Goal: Task Accomplishment & Management: Use online tool/utility

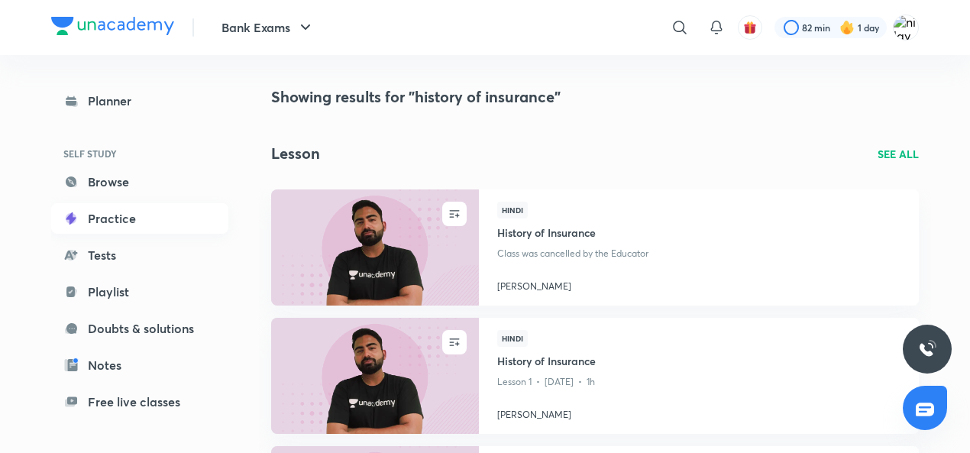
click at [103, 224] on link "Practice" at bounding box center [139, 218] width 177 height 31
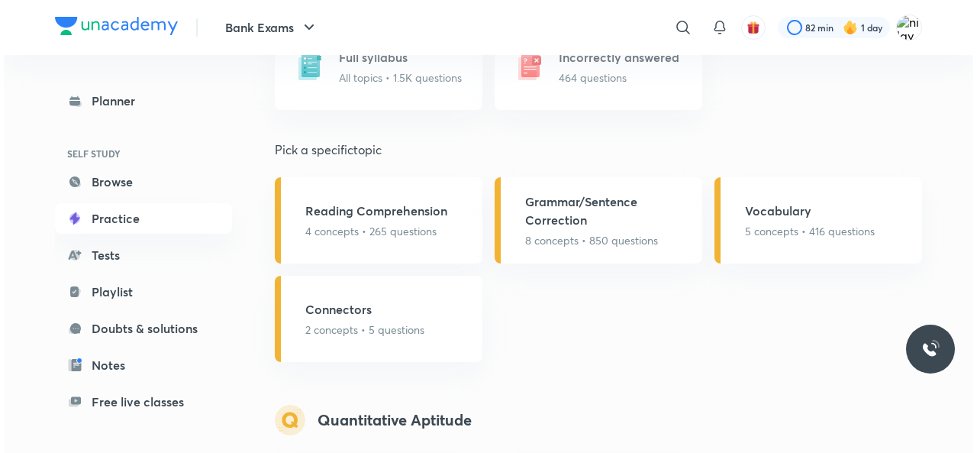
scroll to position [1298, 0]
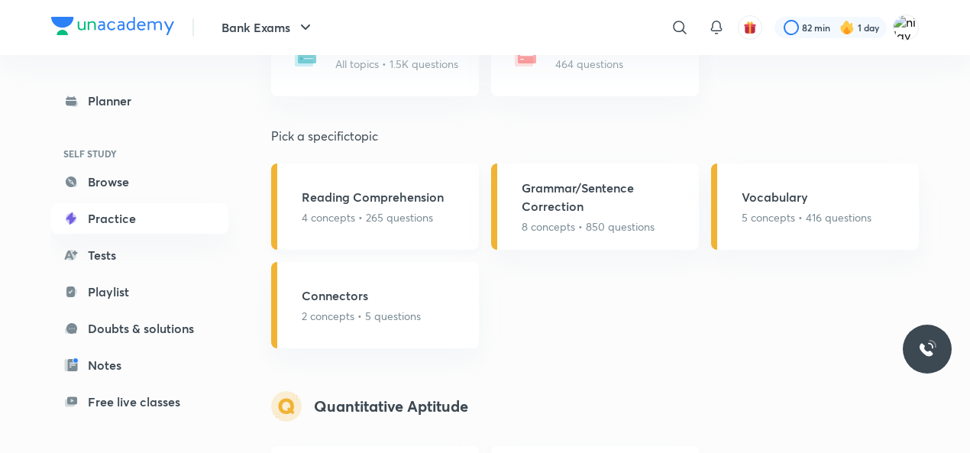
click at [370, 225] on div "Reading Comprehension 4 concepts • 265 questions" at bounding box center [375, 206] width 208 height 86
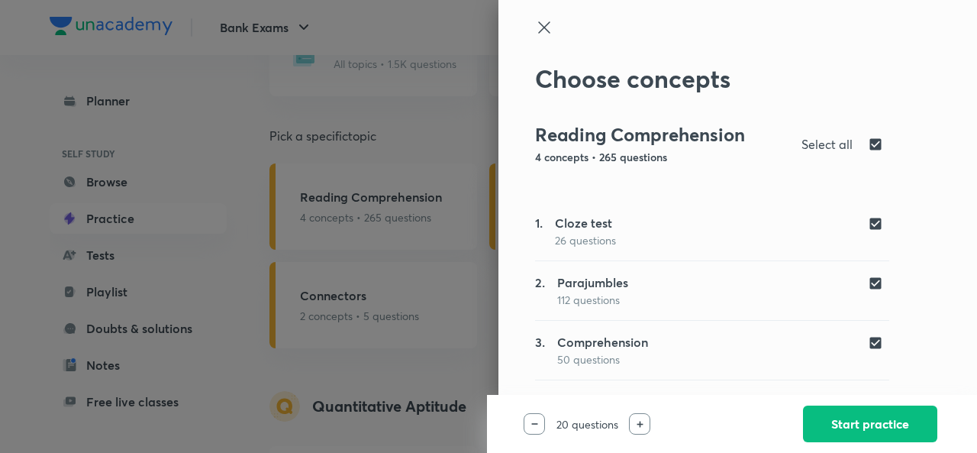
click at [866, 232] on div "1. Cloze test 26 questions" at bounding box center [712, 231] width 354 height 34
click at [872, 219] on input "checkbox" at bounding box center [878, 223] width 21 height 15
checkbox input "false"
click at [868, 283] on input "checkbox" at bounding box center [878, 283] width 21 height 15
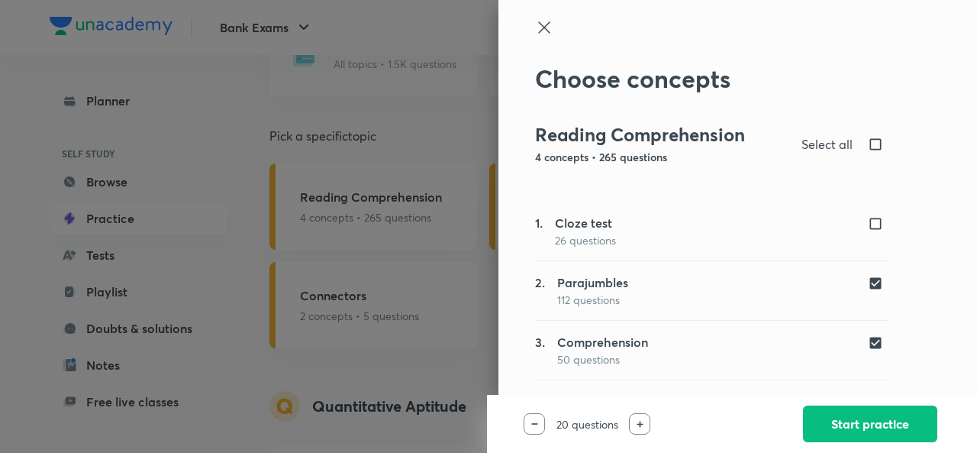
checkbox input "false"
click at [868, 221] on input "checkbox" at bounding box center [878, 223] width 21 height 15
checkbox input "true"
click at [868, 340] on input "checkbox" at bounding box center [878, 342] width 21 height 15
checkbox input "false"
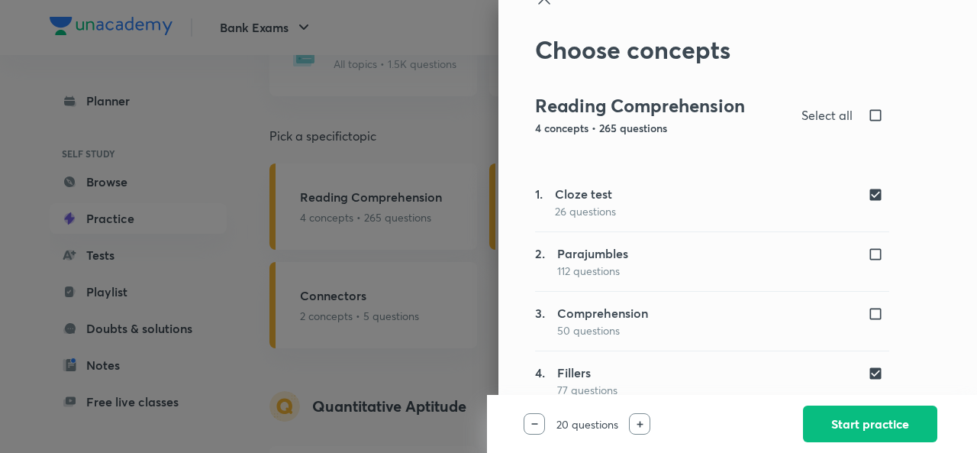
scroll to position [47, 0]
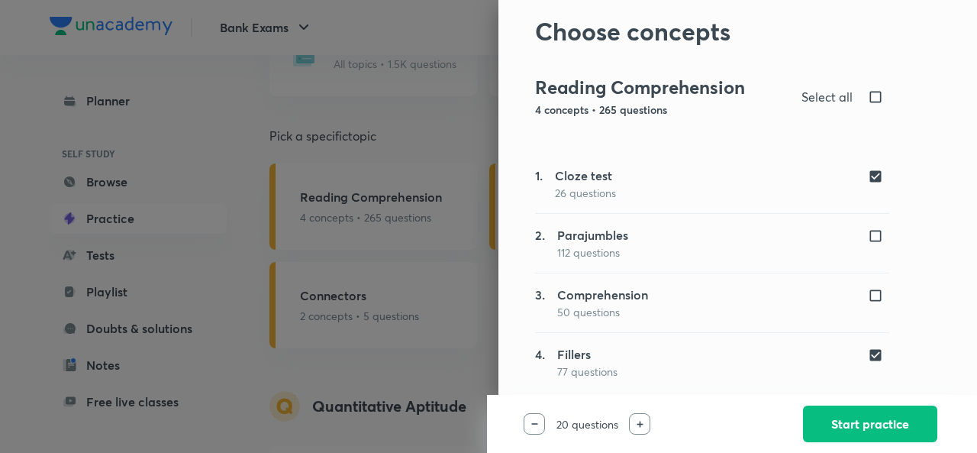
click at [868, 347] on input "checkbox" at bounding box center [878, 354] width 21 height 15
checkbox input "false"
click at [857, 419] on button "Start practice" at bounding box center [870, 422] width 134 height 37
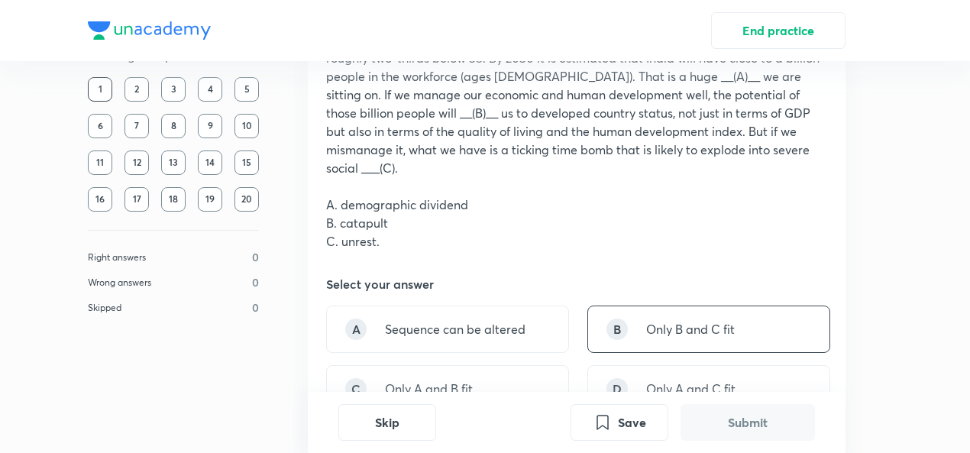
scroll to position [305, 0]
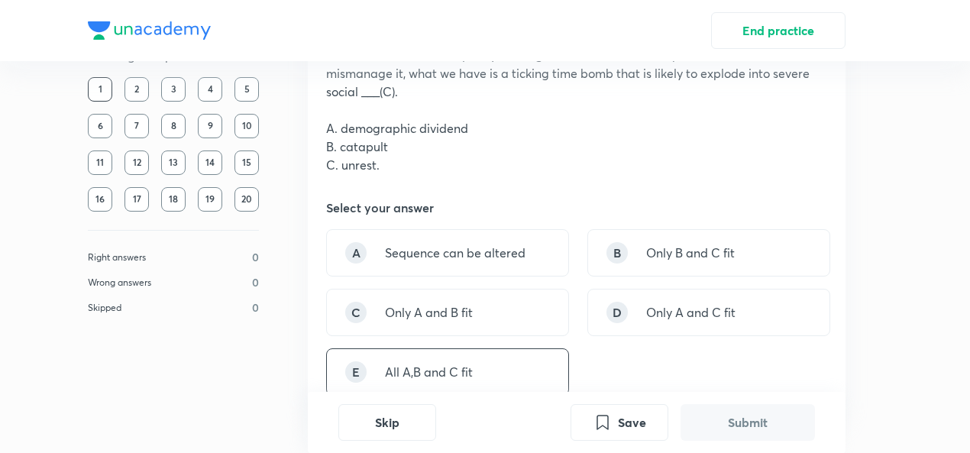
click at [458, 348] on div "E All A,B and C fit" at bounding box center [447, 371] width 243 height 47
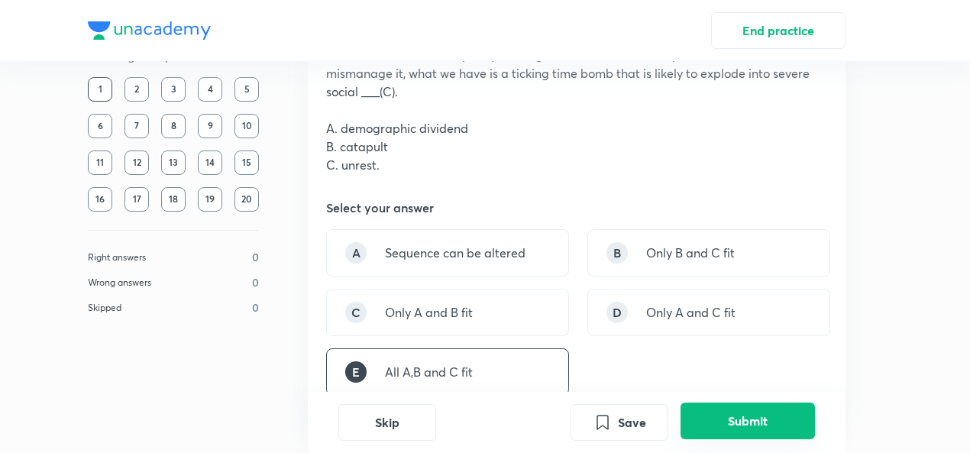
click at [712, 410] on button "Submit" at bounding box center [747, 420] width 134 height 37
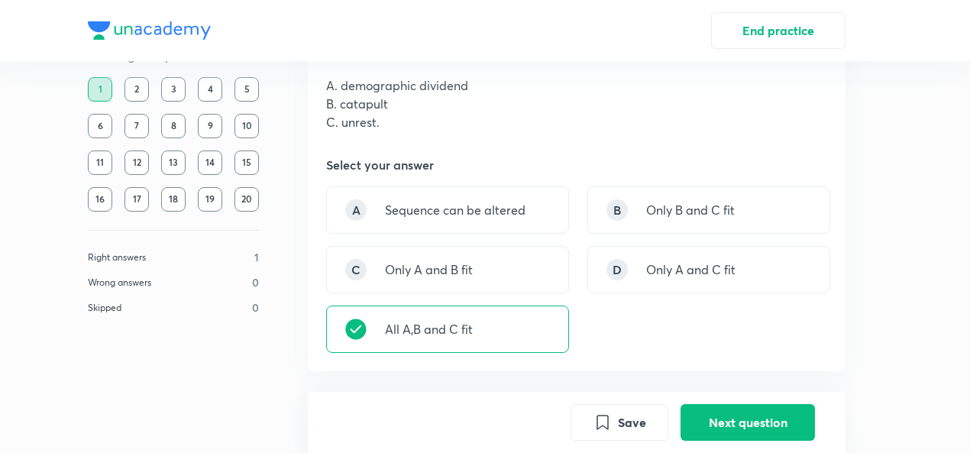
scroll to position [272, 0]
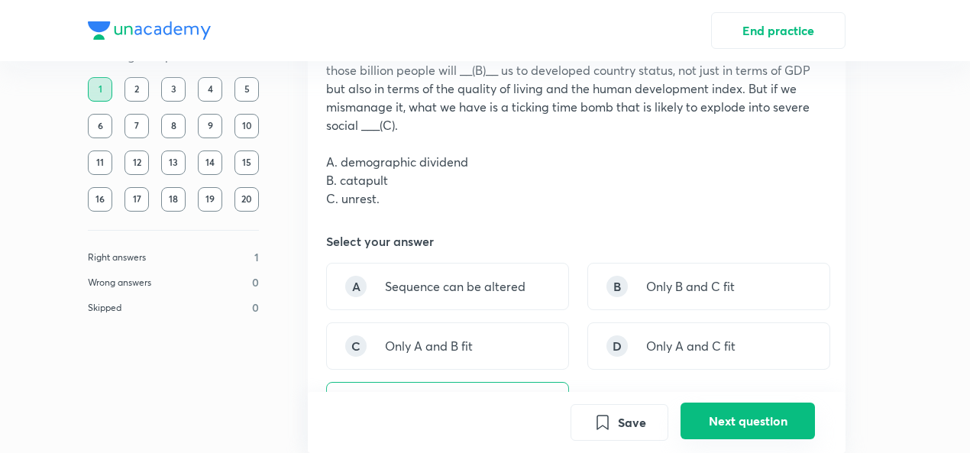
drag, startPoint x: 731, startPoint y: 431, endPoint x: 725, endPoint y: 426, distance: 8.1
click at [731, 431] on button "Next question" at bounding box center [747, 420] width 134 height 37
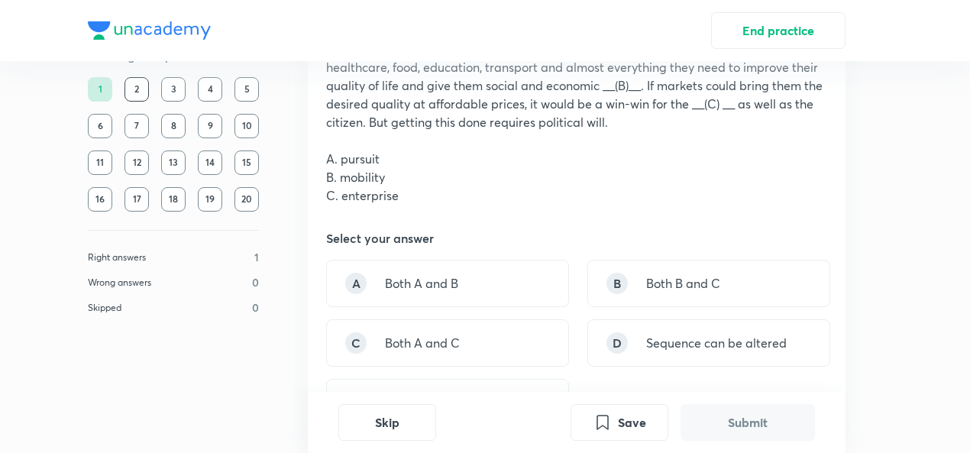
scroll to position [305, 0]
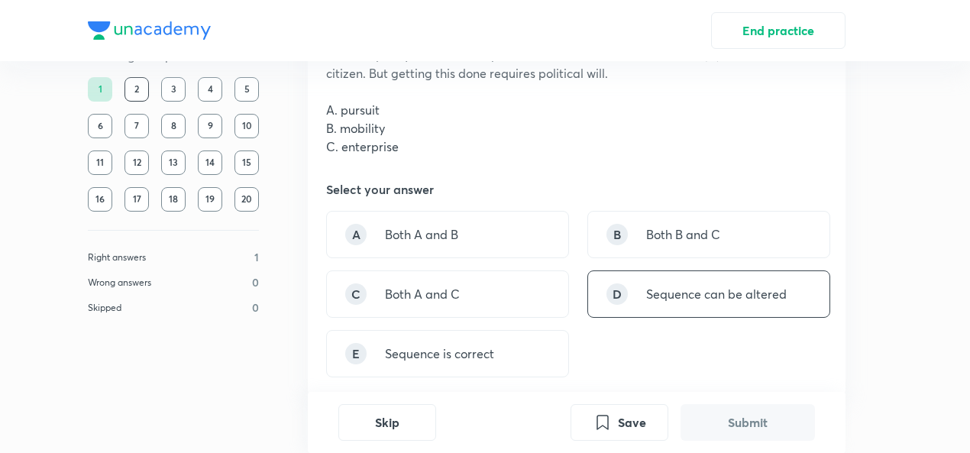
click at [631, 306] on div "D Sequence can be altered" at bounding box center [708, 293] width 243 height 47
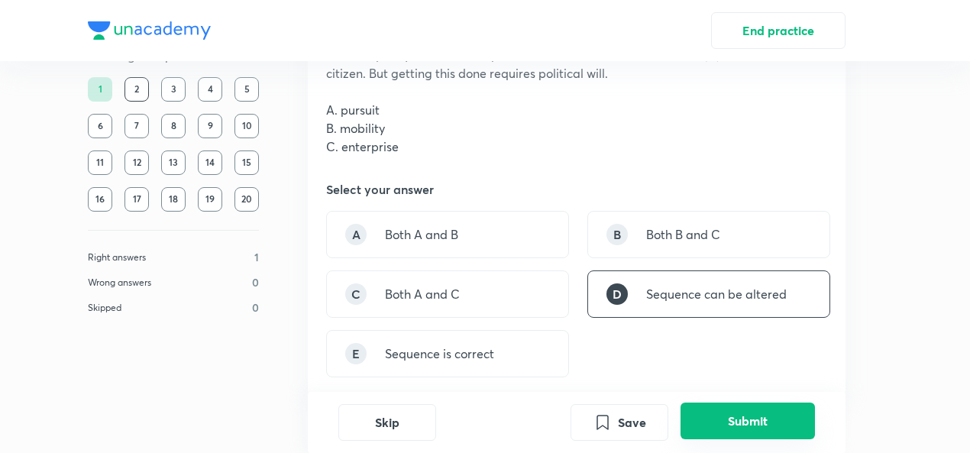
click at [728, 439] on div "Save Submit" at bounding box center [692, 422] width 244 height 37
click at [721, 439] on div "Save Submit" at bounding box center [692, 422] width 244 height 37
click at [716, 424] on button "Submit" at bounding box center [747, 420] width 134 height 37
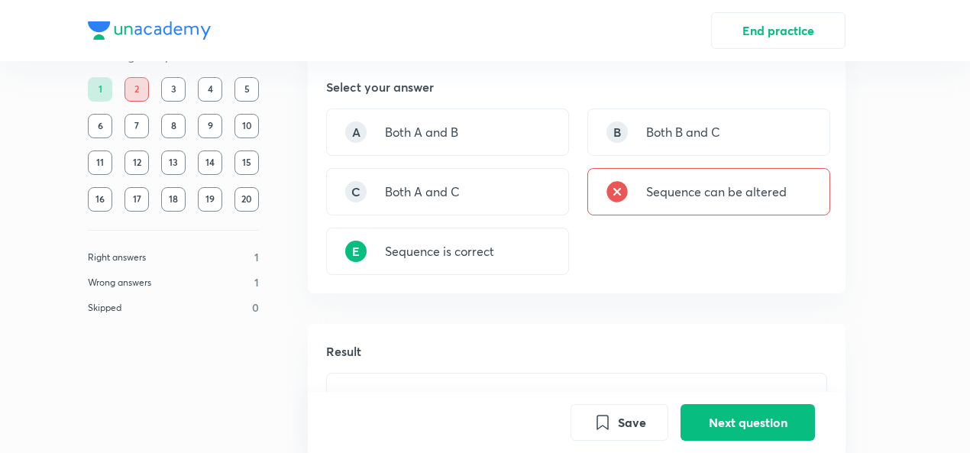
scroll to position [409, 0]
click at [755, 422] on button "Next question" at bounding box center [747, 420] width 134 height 37
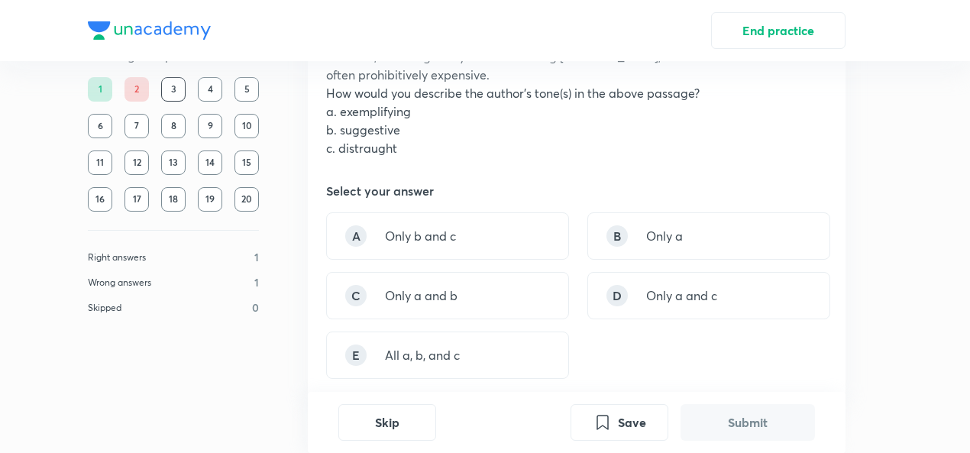
scroll to position [229, 0]
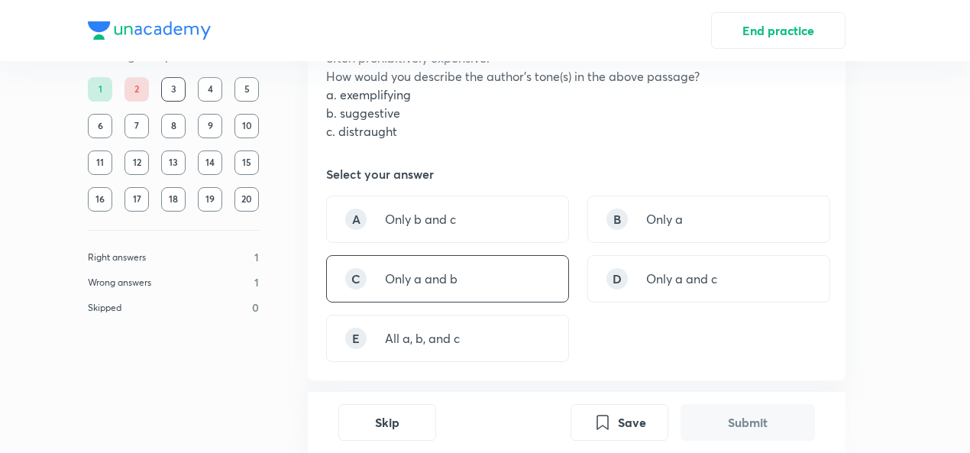
click at [474, 276] on div "C Only a and b" at bounding box center [447, 278] width 243 height 47
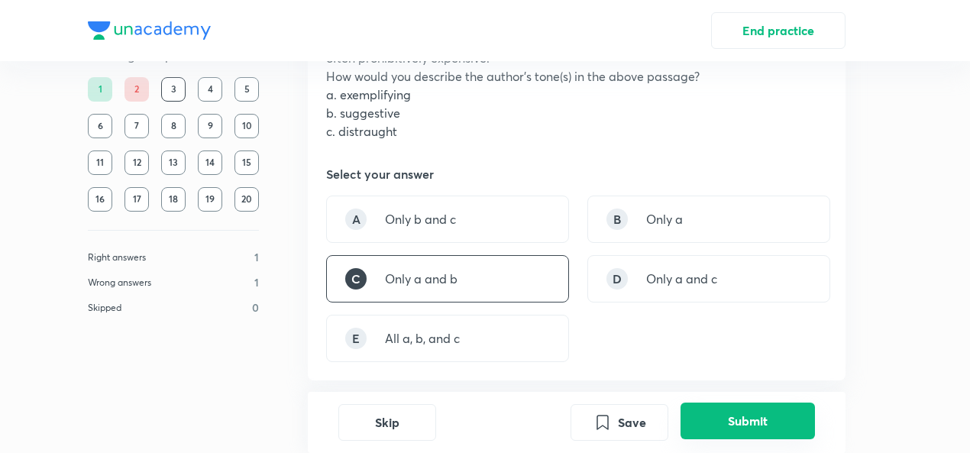
click at [784, 410] on button "Submit" at bounding box center [747, 420] width 134 height 37
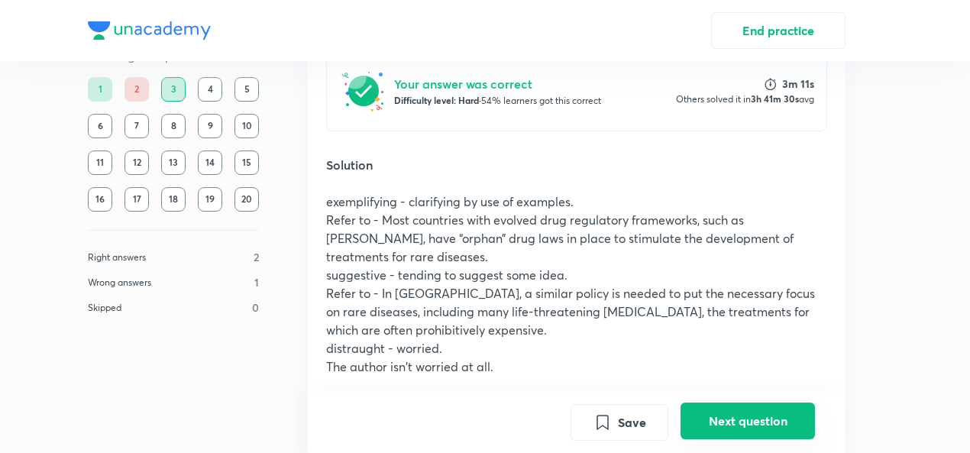
click at [784, 410] on button "Next question" at bounding box center [747, 420] width 134 height 37
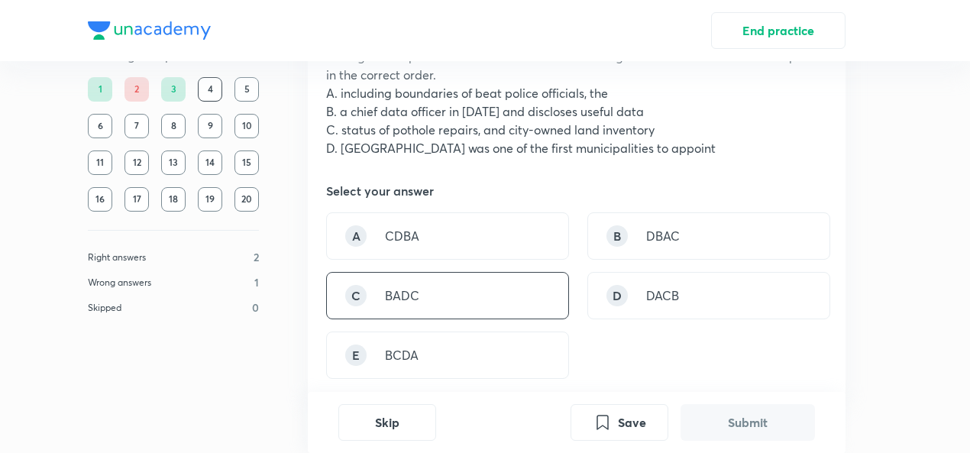
scroll to position [139, 0]
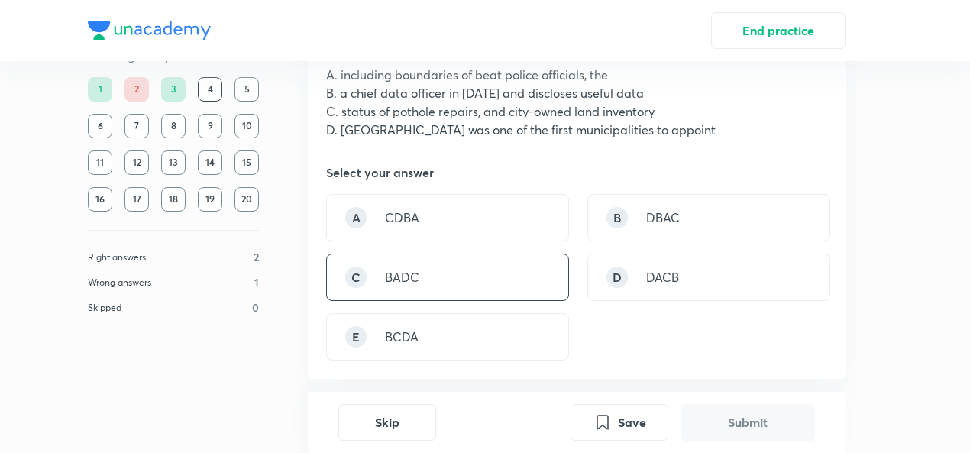
click at [462, 287] on div "C BADC" at bounding box center [447, 277] width 243 height 47
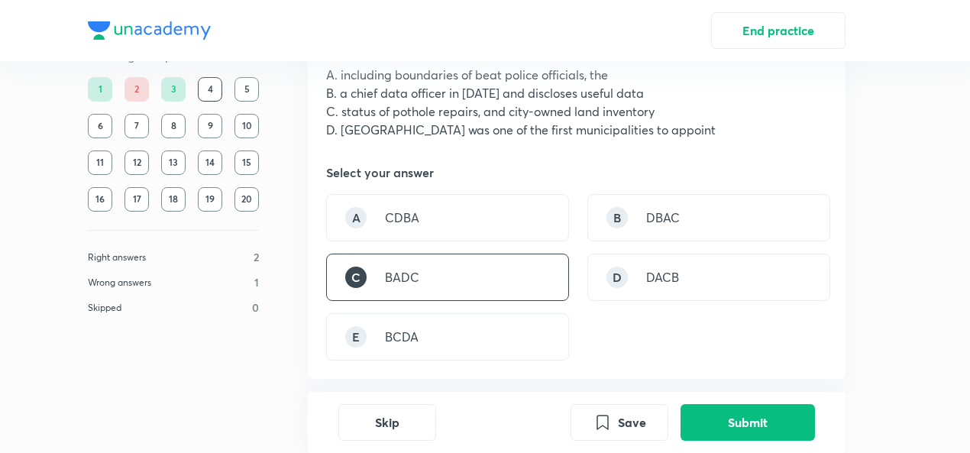
scroll to position [63, 0]
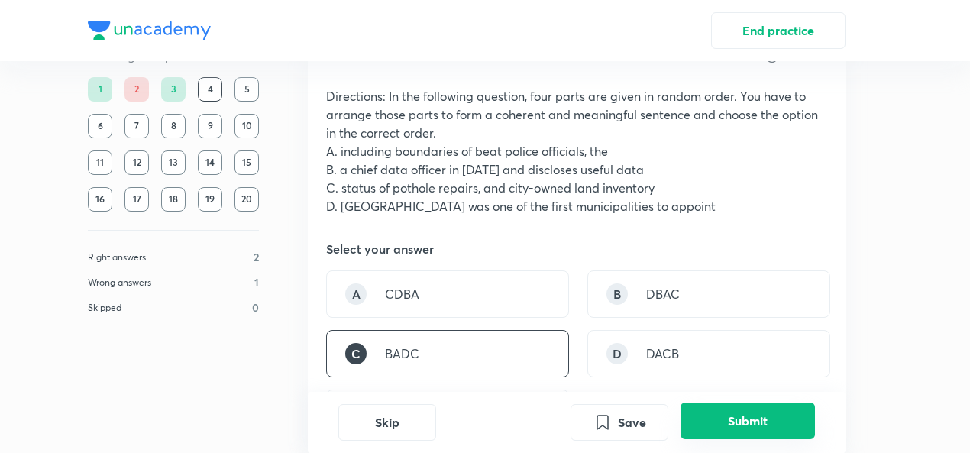
click at [723, 418] on button "Submit" at bounding box center [747, 420] width 134 height 37
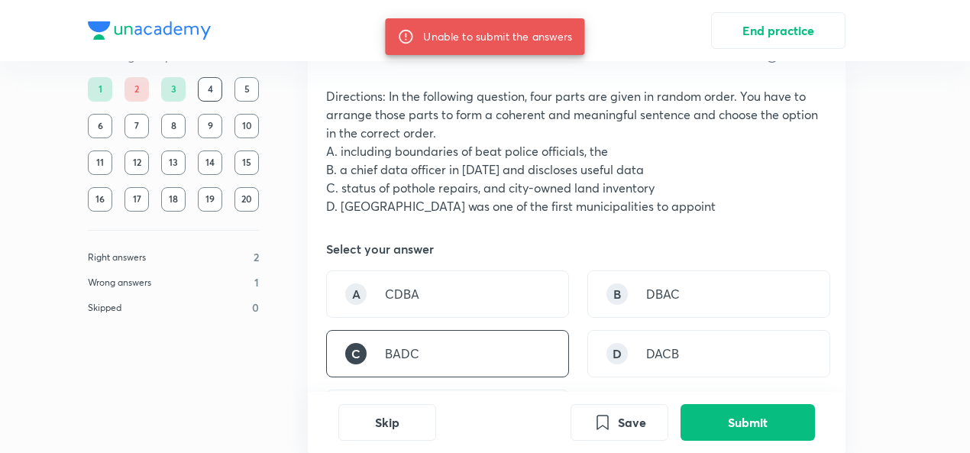
click at [673, 189] on p "C. status of pothole repairs, and city-owned land inventory" at bounding box center [576, 188] width 501 height 18
click at [699, 409] on button "Submit" at bounding box center [747, 420] width 134 height 37
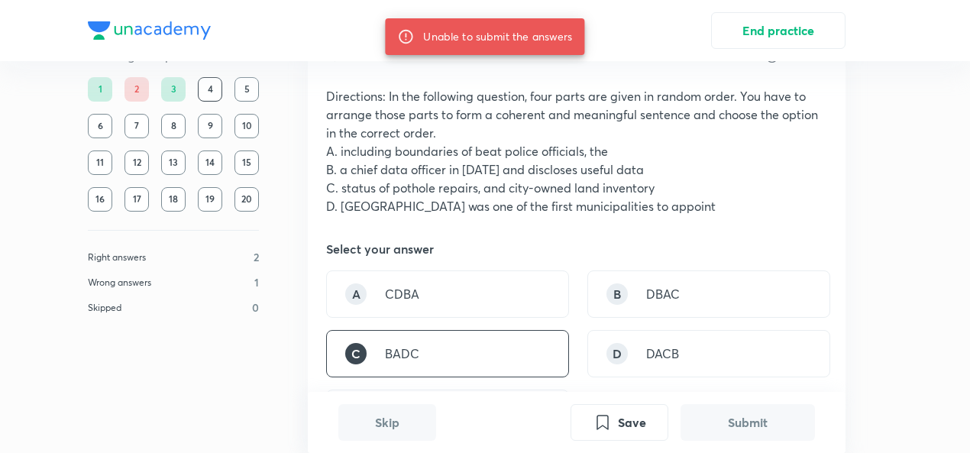
click at [699, 409] on button "Submit" at bounding box center [747, 422] width 134 height 37
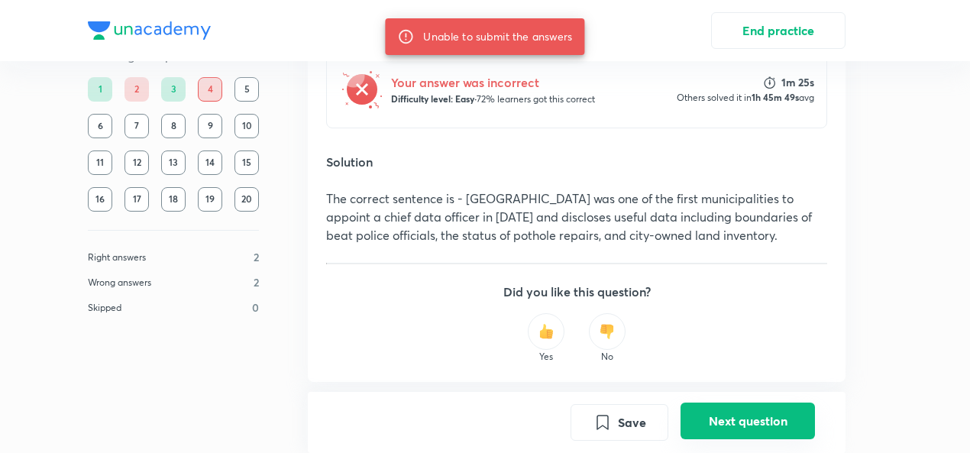
click at [699, 409] on button "Next question" at bounding box center [747, 420] width 134 height 37
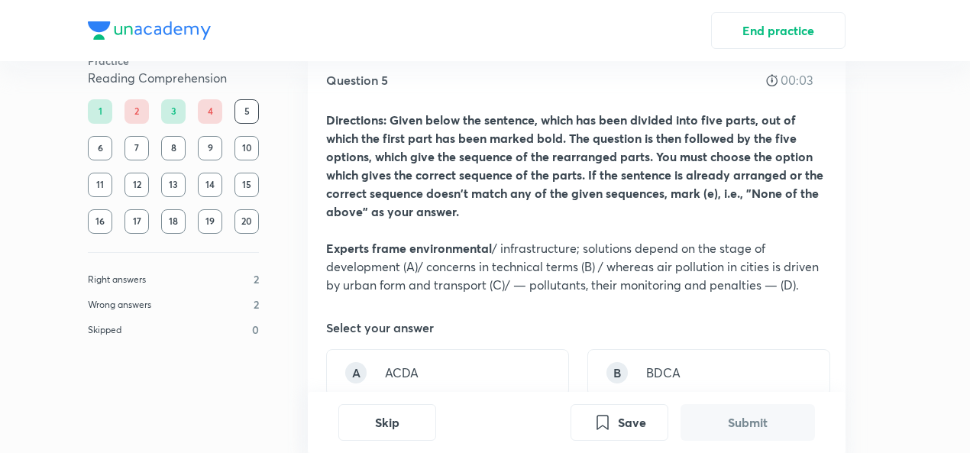
scroll to position [0, 0]
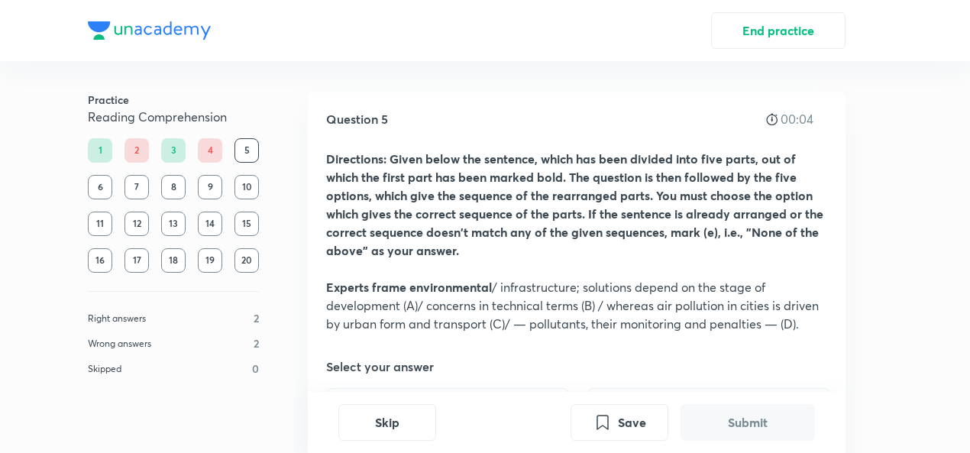
click at [218, 147] on div "4" at bounding box center [210, 150] width 24 height 24
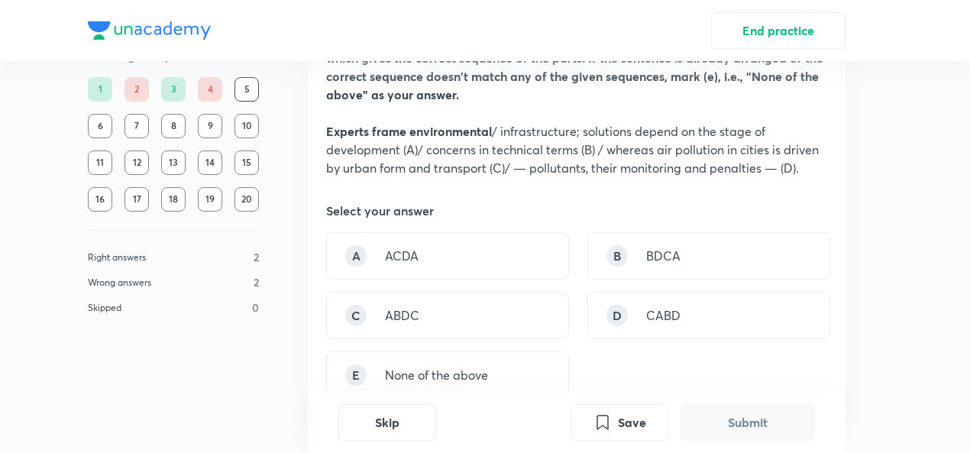
scroll to position [229, 0]
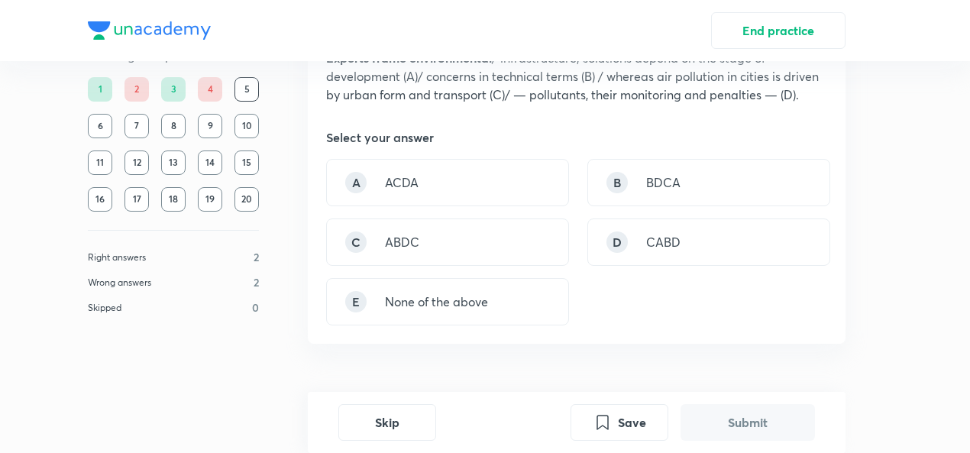
click at [173, 86] on div "3" at bounding box center [173, 89] width 24 height 24
click at [215, 89] on div "4" at bounding box center [210, 89] width 24 height 24
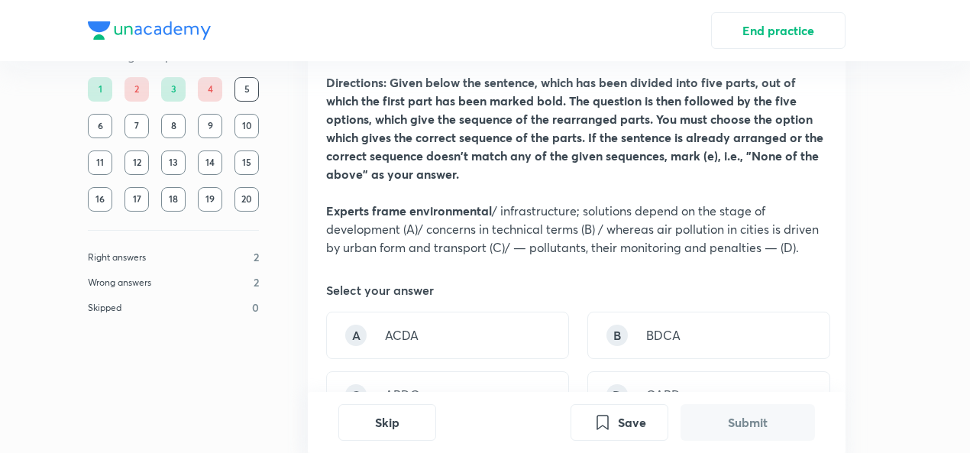
scroll to position [153, 0]
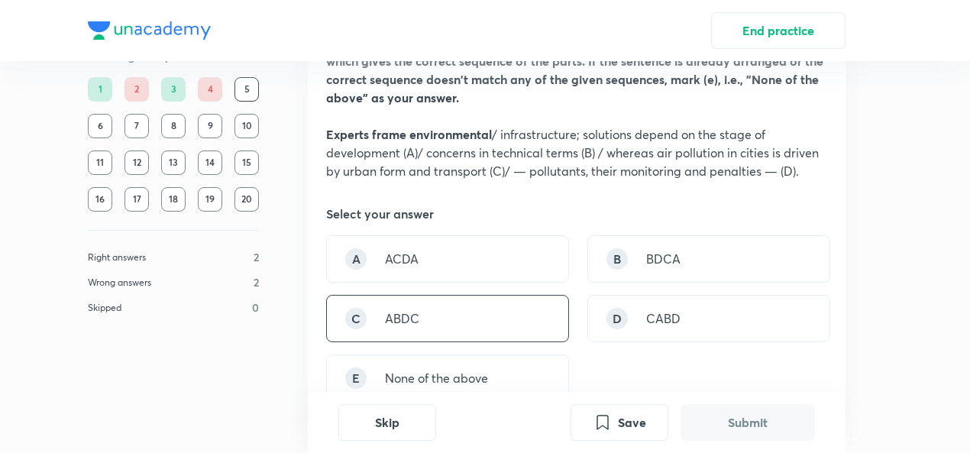
click at [493, 331] on div "C ABDC" at bounding box center [447, 318] width 243 height 47
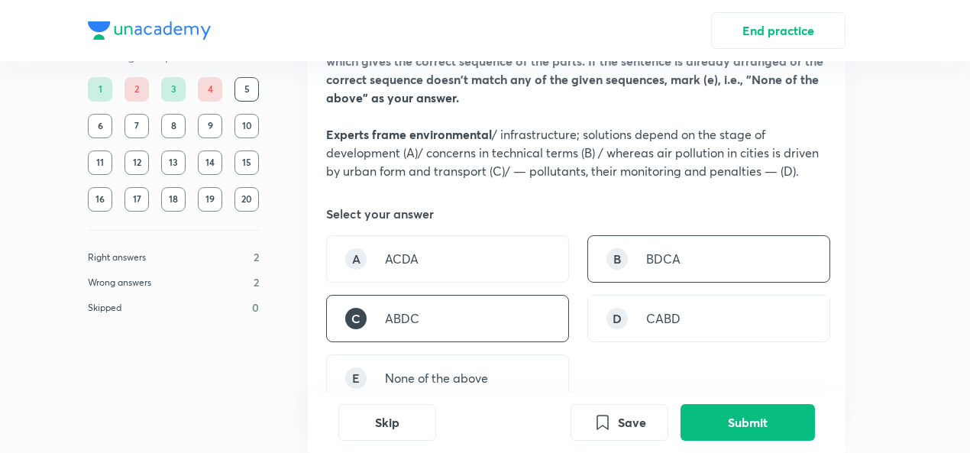
click at [686, 272] on div "B BDCA" at bounding box center [708, 258] width 243 height 47
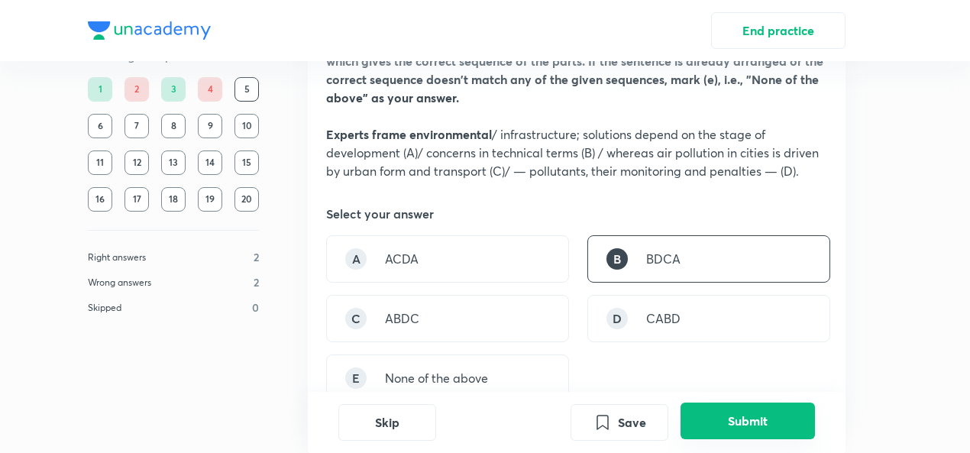
click at [742, 434] on button "Submit" at bounding box center [747, 420] width 134 height 37
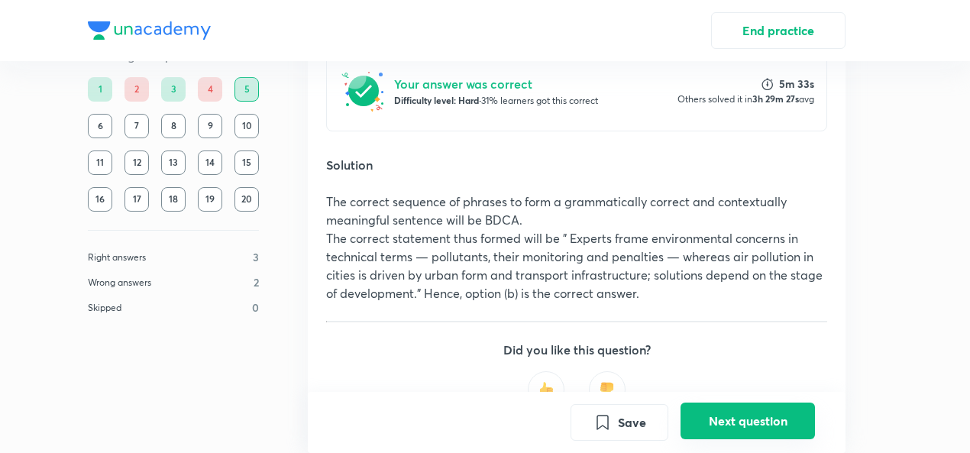
click at [742, 434] on button "Next question" at bounding box center [747, 420] width 134 height 37
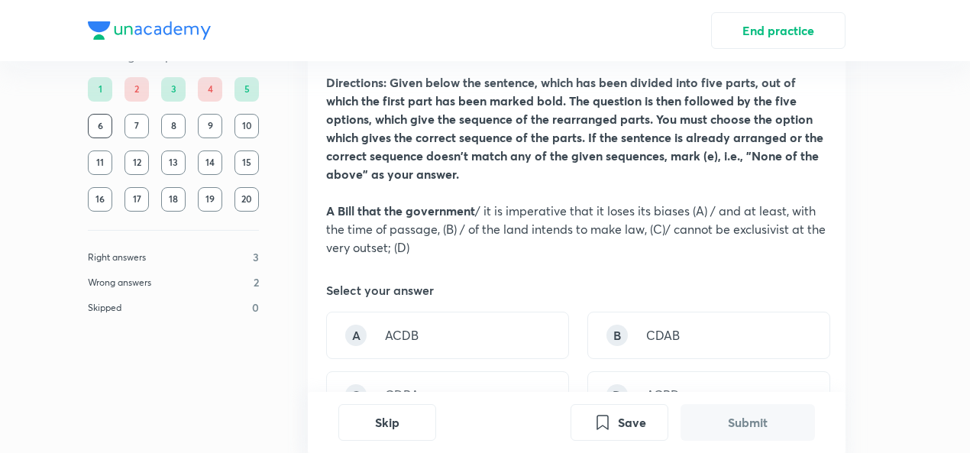
scroll to position [153, 0]
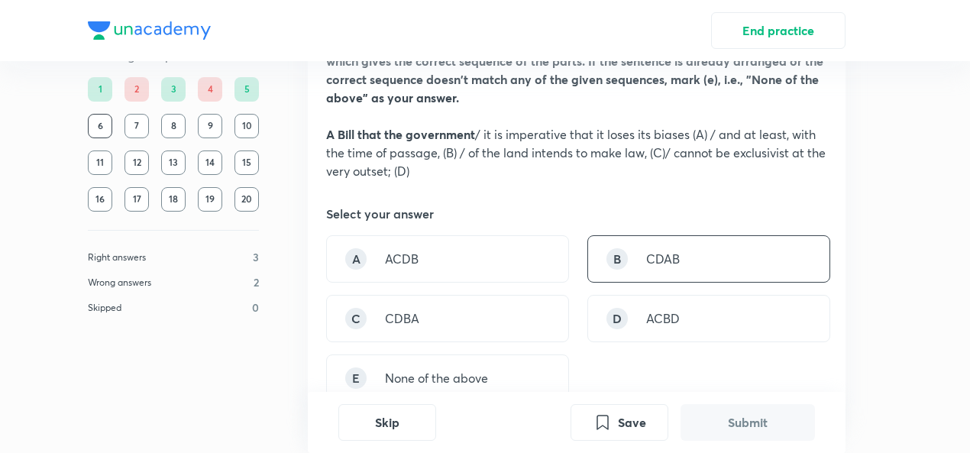
click at [638, 254] on div "B CDAB" at bounding box center [708, 258] width 243 height 47
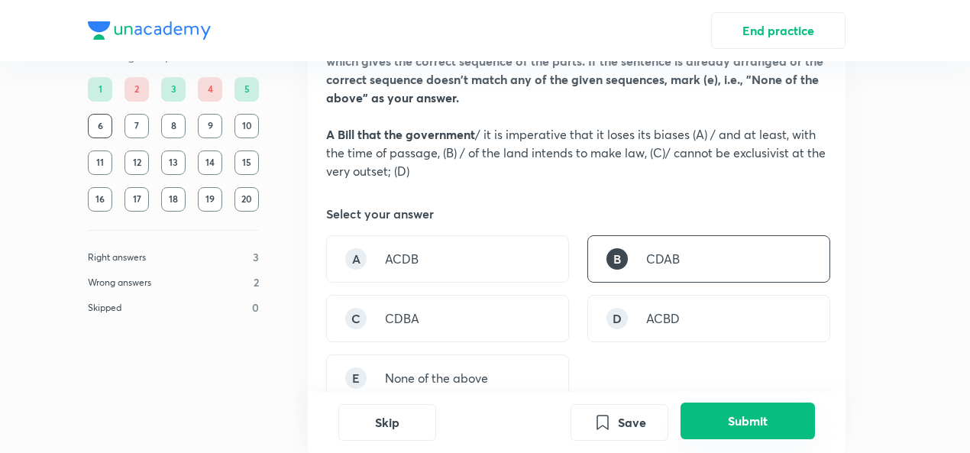
click at [745, 413] on button "Submit" at bounding box center [747, 420] width 134 height 37
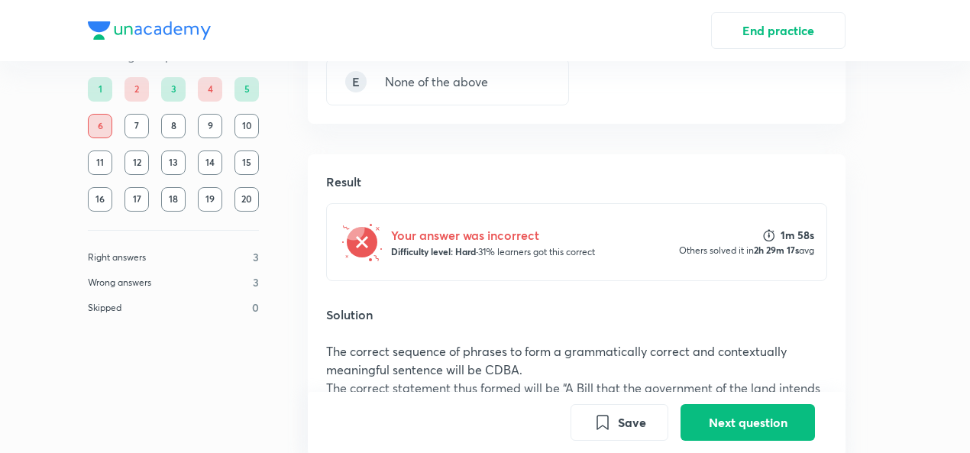
scroll to position [220, 0]
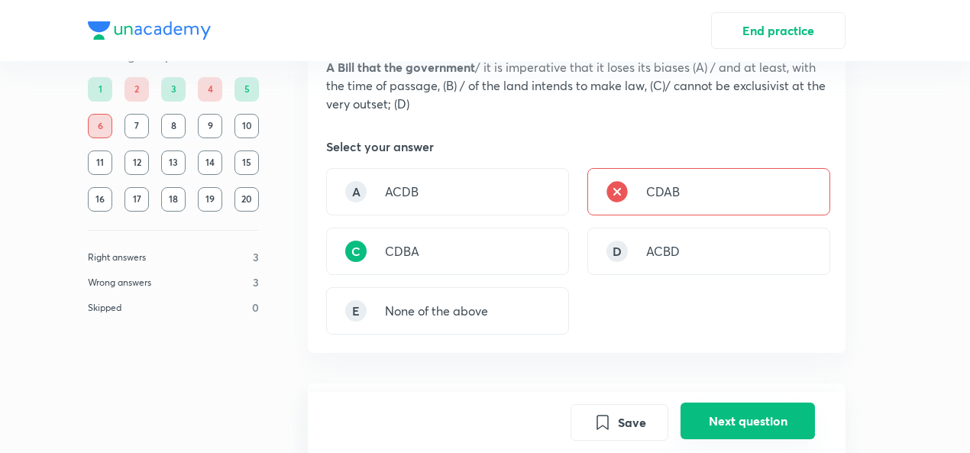
click at [794, 417] on button "Next question" at bounding box center [747, 420] width 134 height 37
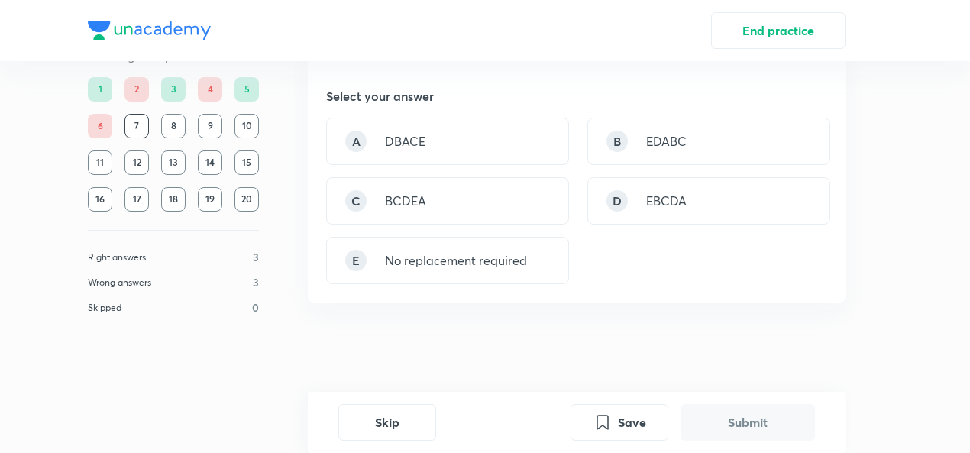
scroll to position [118, 0]
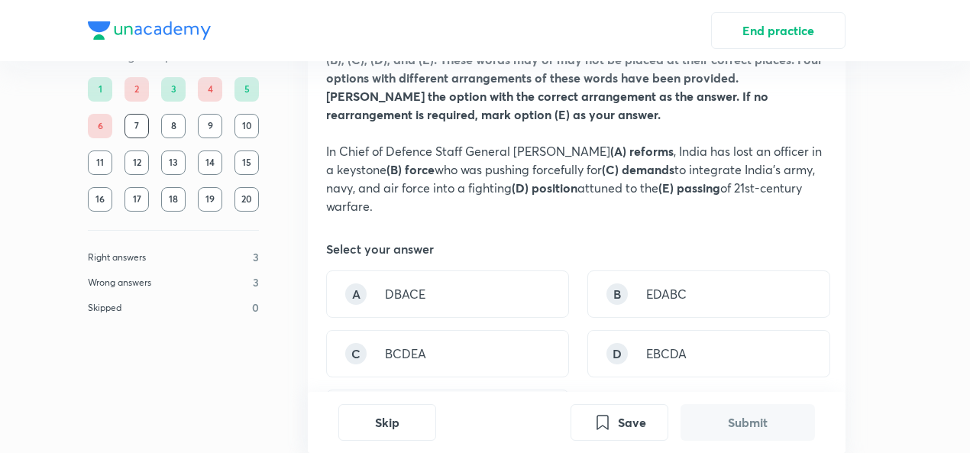
click at [718, 310] on div "B EDABC" at bounding box center [708, 293] width 243 height 47
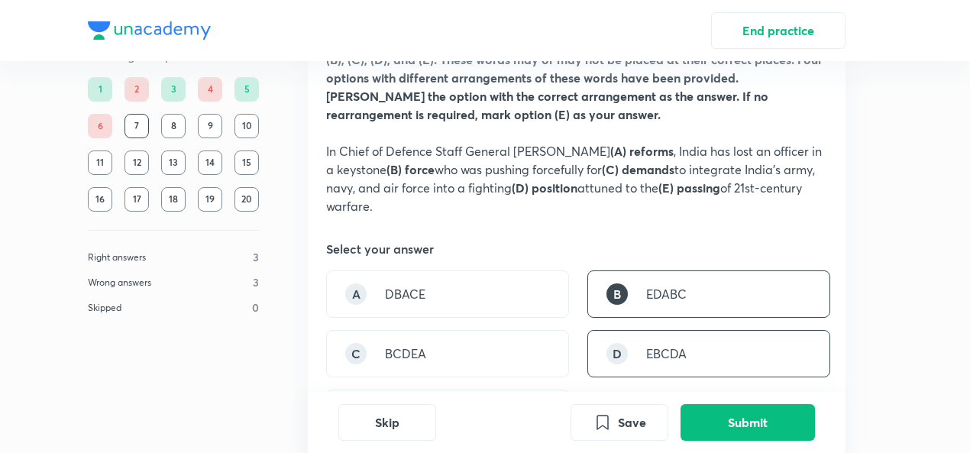
click at [718, 347] on div "D EBCDA" at bounding box center [708, 353] width 243 height 47
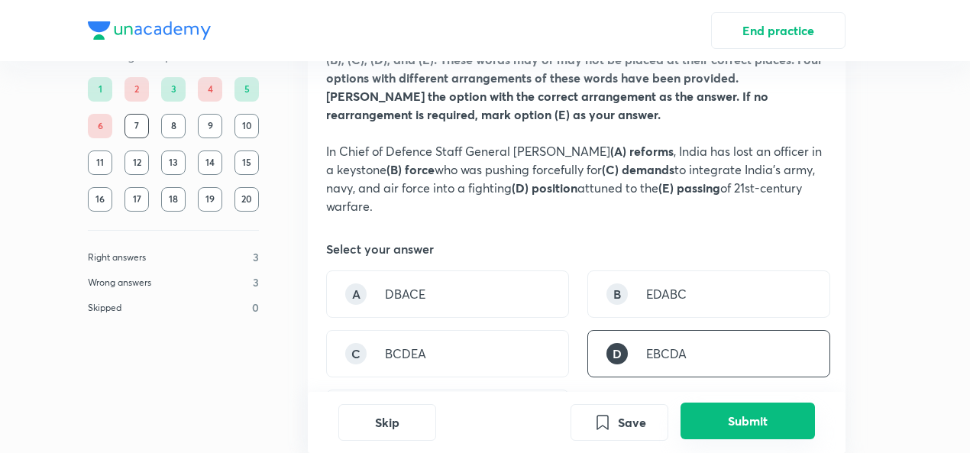
click at [722, 434] on button "Submit" at bounding box center [747, 420] width 134 height 37
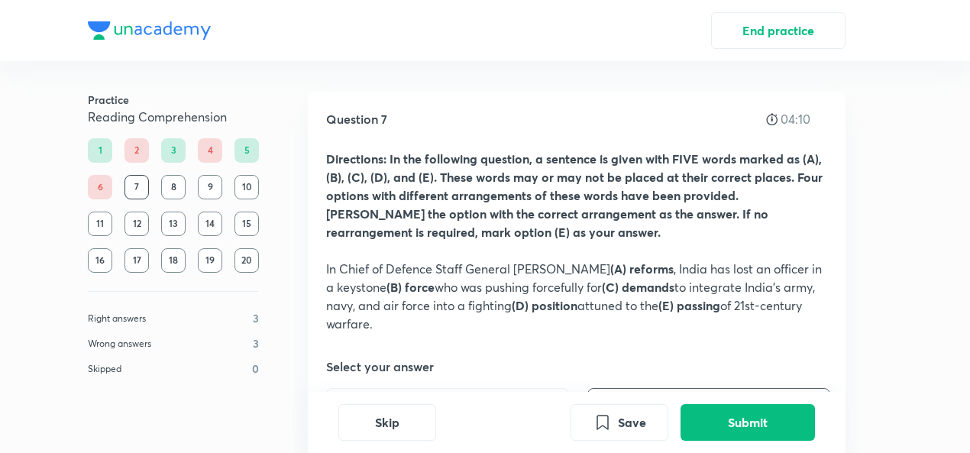
scroll to position [270, 0]
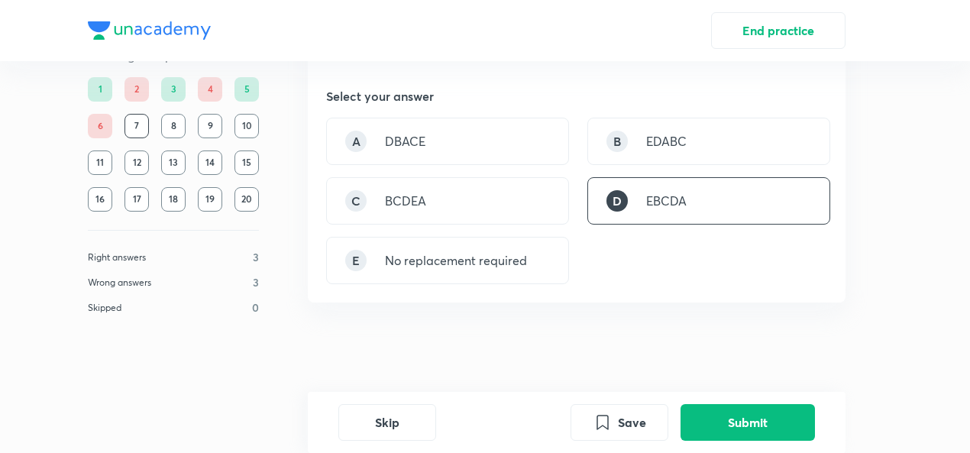
click at [108, 121] on div "6" at bounding box center [100, 126] width 24 height 24
click at [649, 212] on div "D EBCDA" at bounding box center [708, 200] width 243 height 47
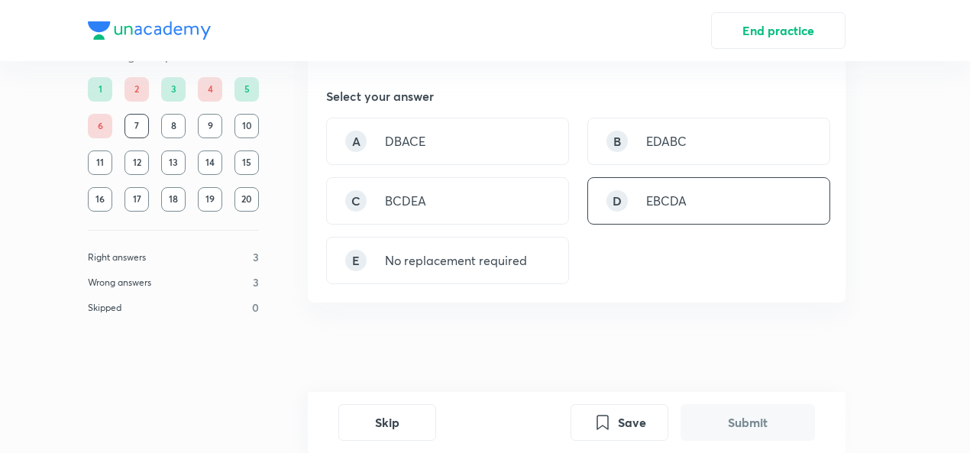
click at [690, 207] on div "D EBCDA" at bounding box center [708, 200] width 243 height 47
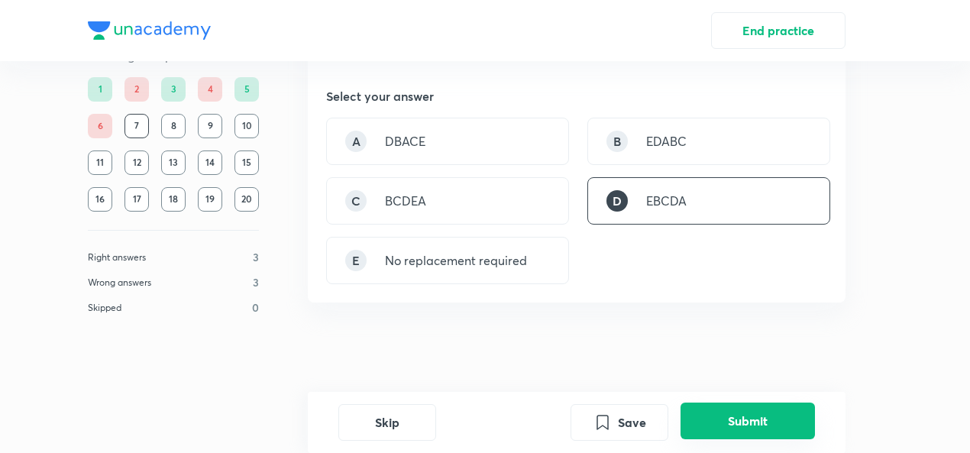
click at [716, 415] on button "Submit" at bounding box center [747, 420] width 134 height 37
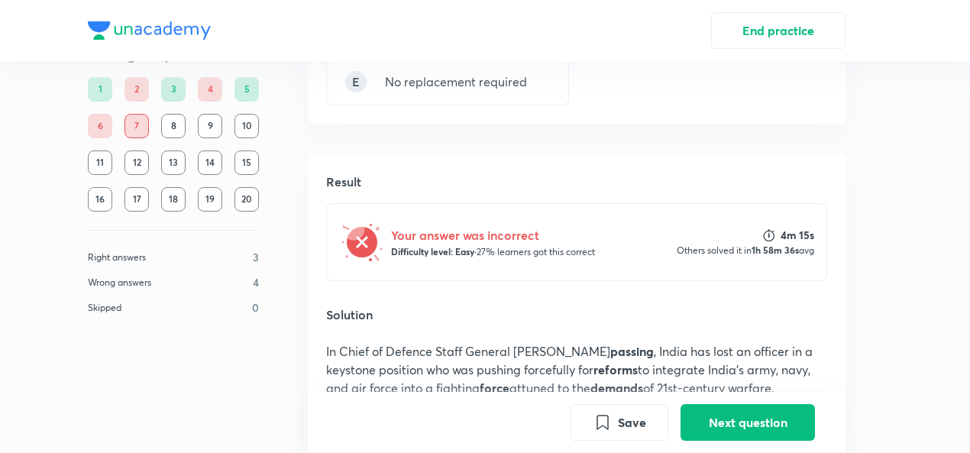
scroll to position [67, 0]
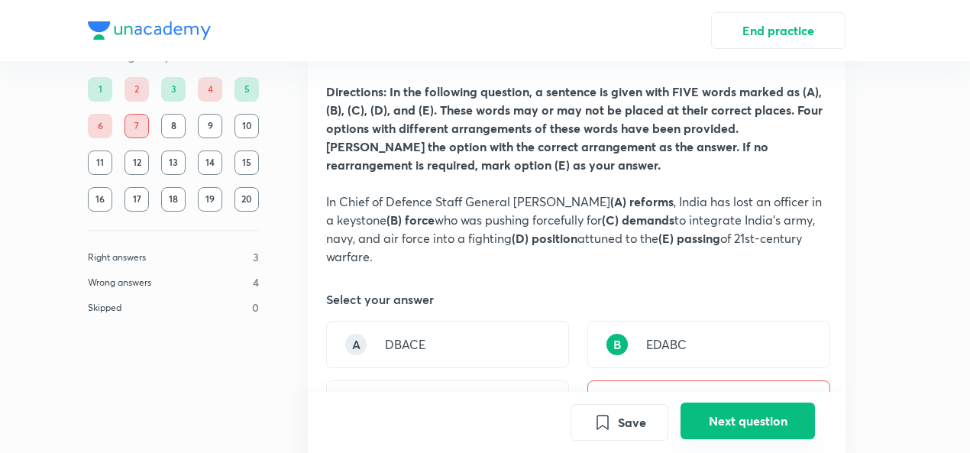
click at [732, 407] on button "Next question" at bounding box center [747, 420] width 134 height 37
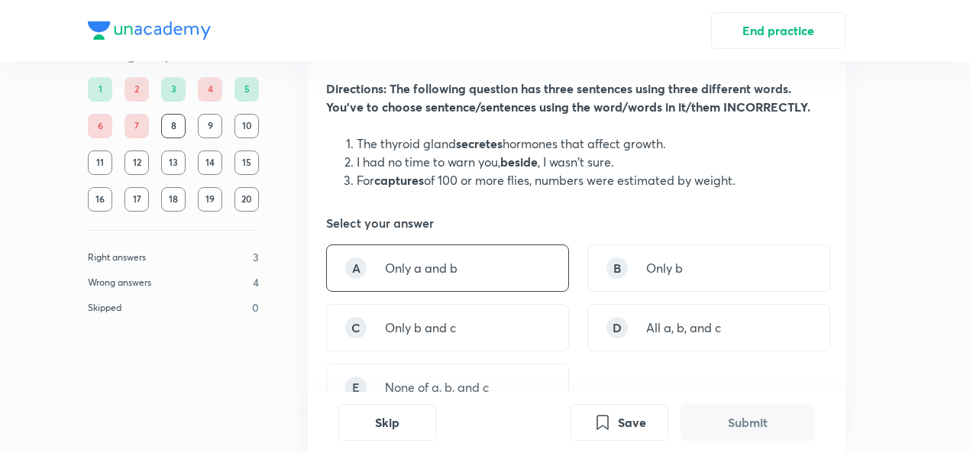
scroll to position [76, 0]
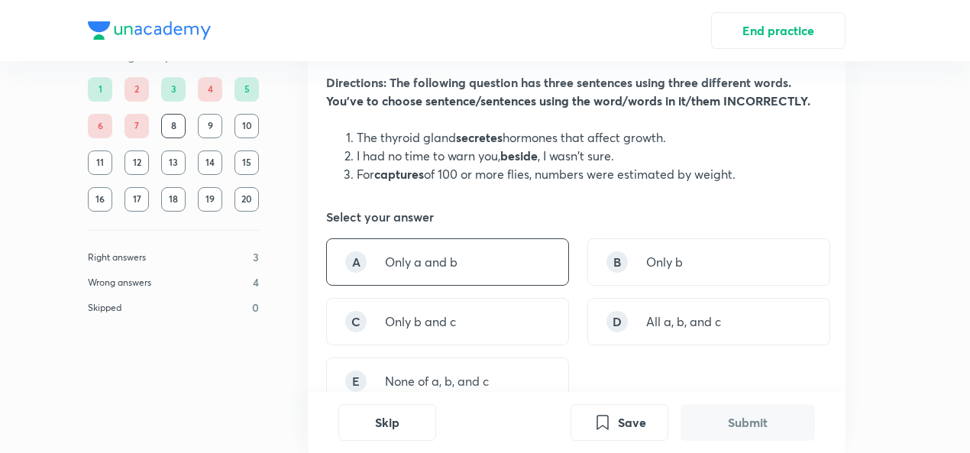
click at [548, 328] on div "C Only b and c" at bounding box center [447, 321] width 243 height 47
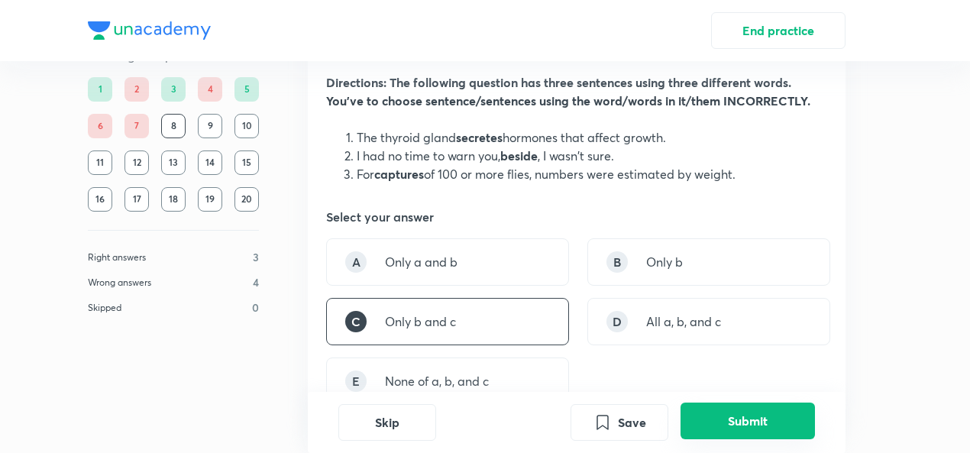
click at [754, 410] on button "Submit" at bounding box center [747, 420] width 134 height 37
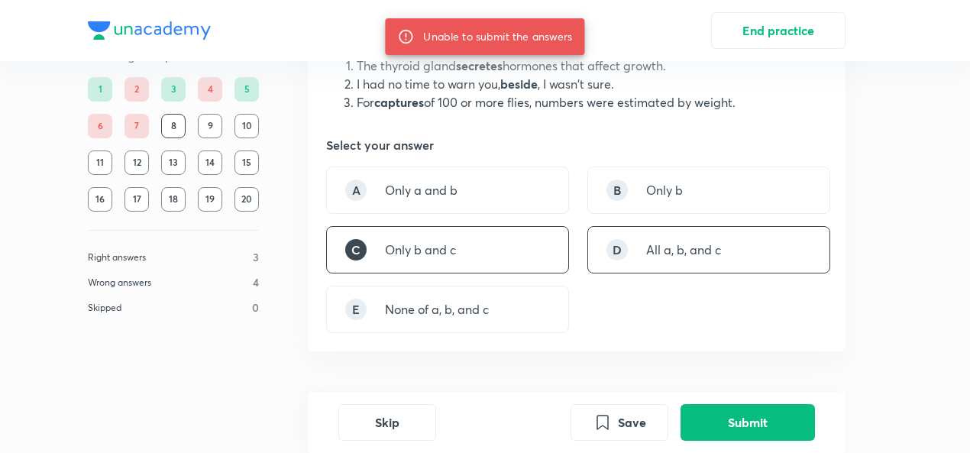
scroll to position [153, 0]
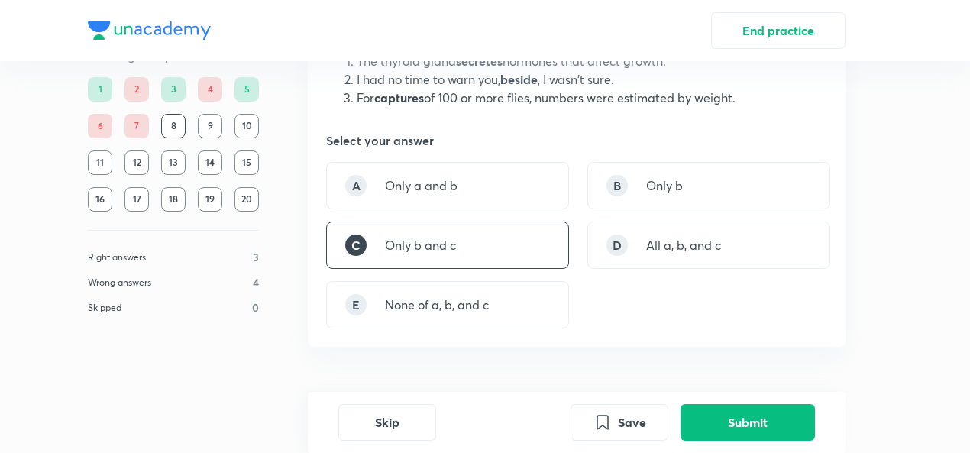
click at [492, 247] on div "C Only b and c" at bounding box center [447, 244] width 243 height 47
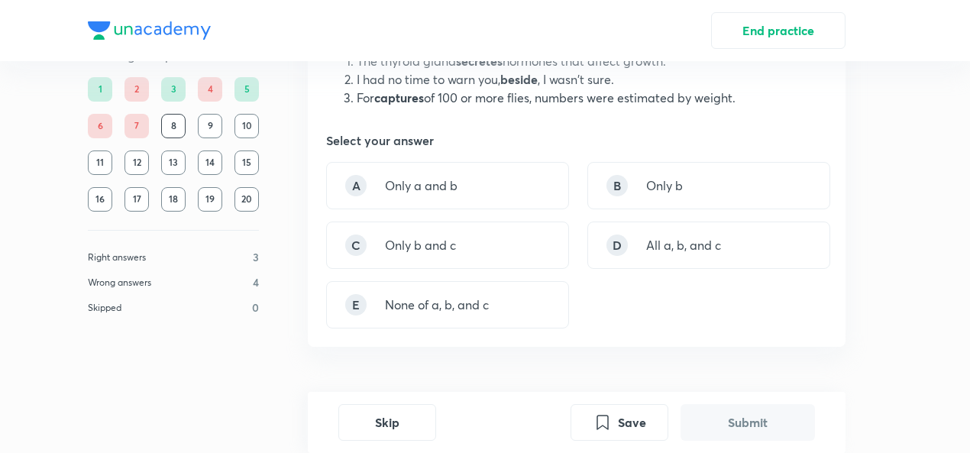
drag, startPoint x: 698, startPoint y: 250, endPoint x: 722, endPoint y: 297, distance: 52.2
click at [693, 259] on div "D All a, b, and c" at bounding box center [708, 244] width 243 height 47
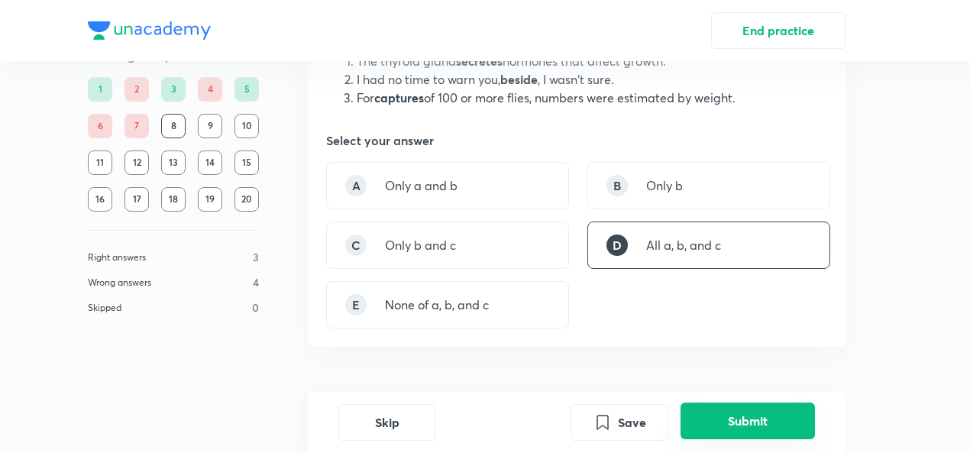
click at [752, 418] on button "Submit" at bounding box center [747, 420] width 134 height 37
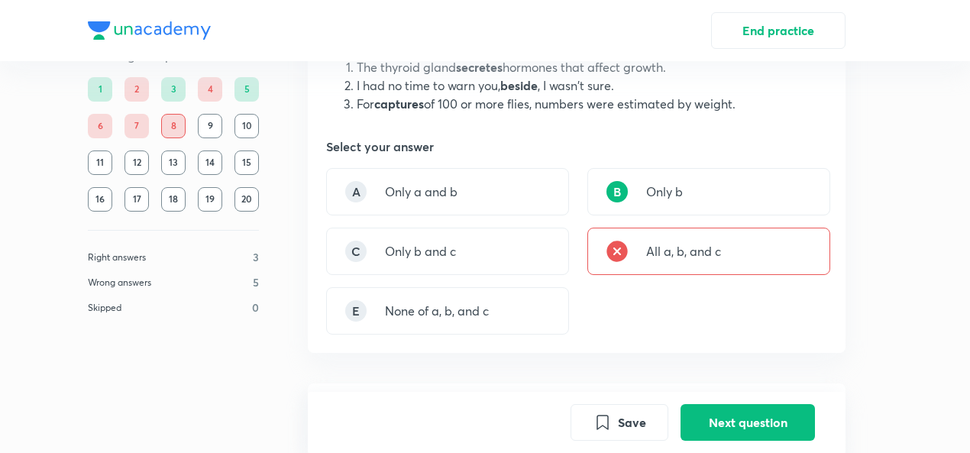
scroll to position [70, 0]
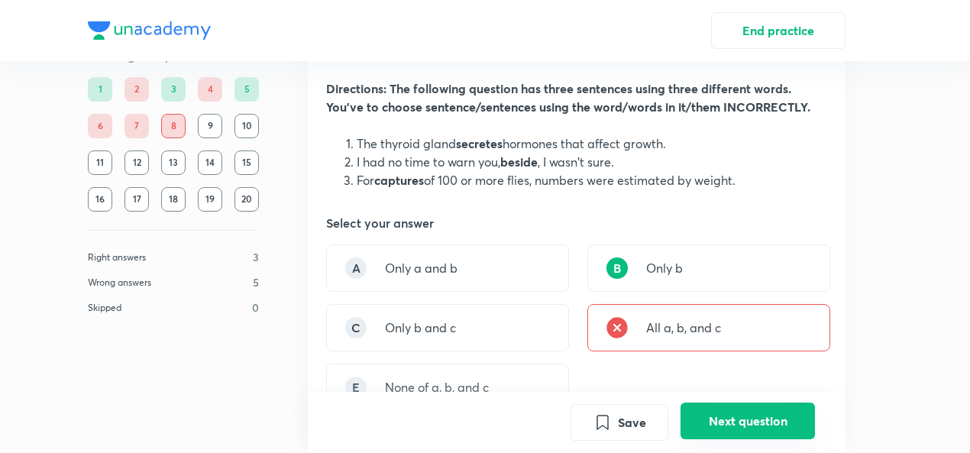
click at [751, 422] on button "Next question" at bounding box center [747, 420] width 134 height 37
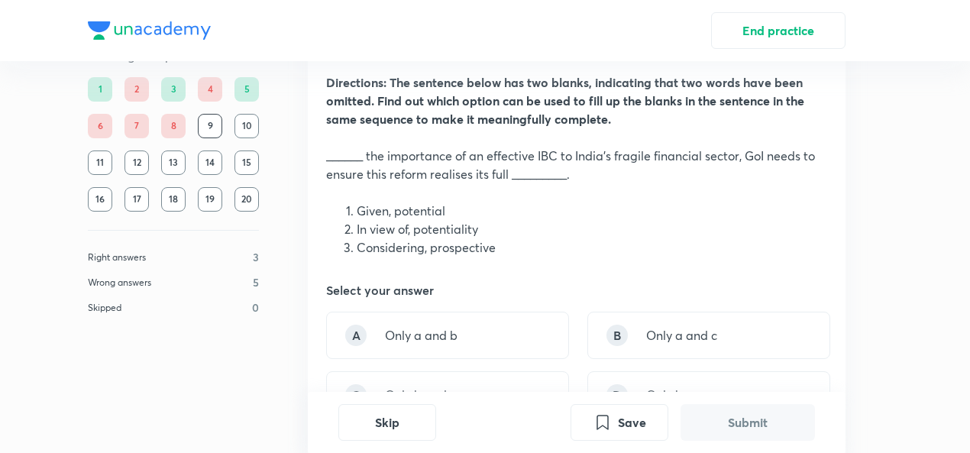
scroll to position [153, 0]
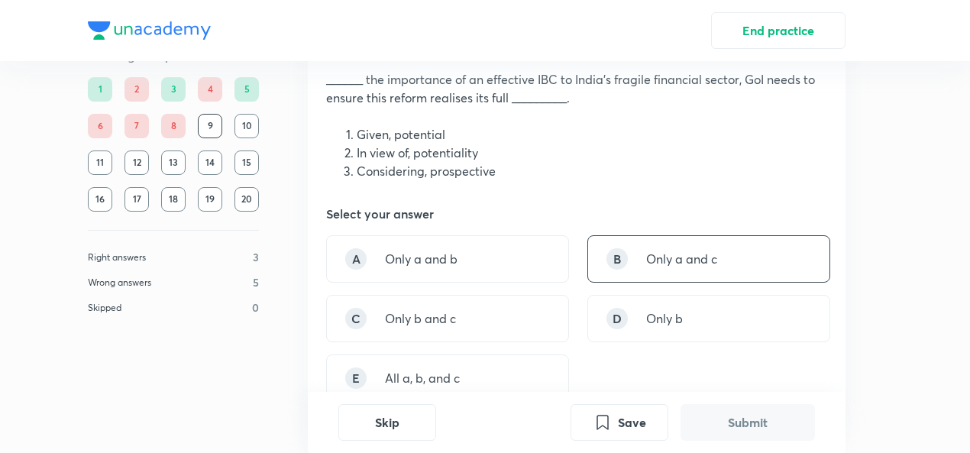
click at [696, 251] on p "Only a and c" at bounding box center [681, 259] width 71 height 18
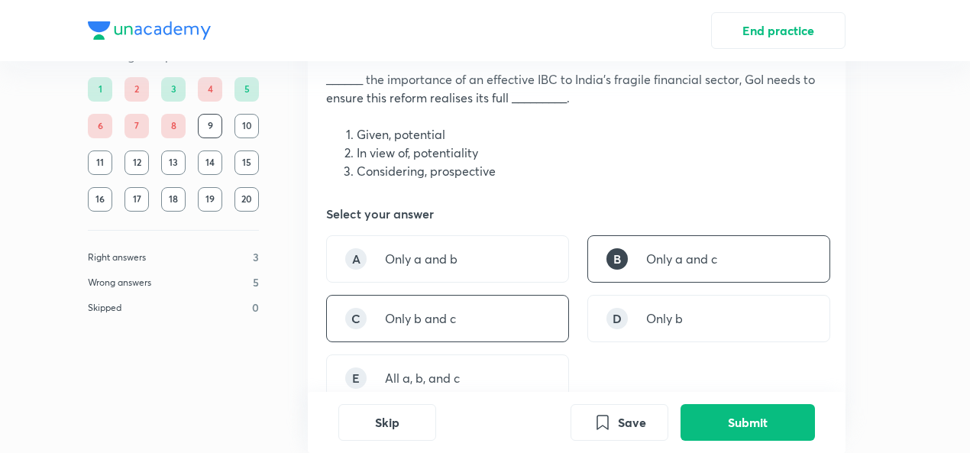
click at [534, 315] on div "C Only b and c" at bounding box center [447, 318] width 243 height 47
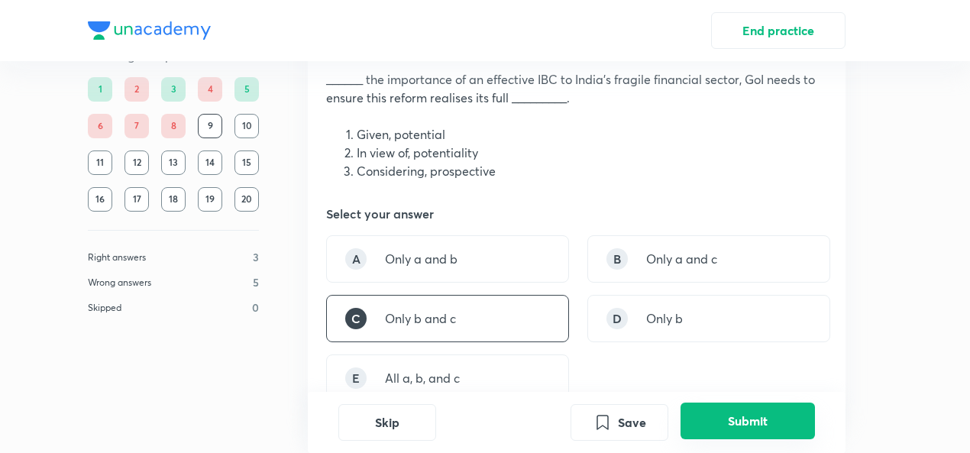
click at [790, 433] on button "Submit" at bounding box center [747, 420] width 134 height 37
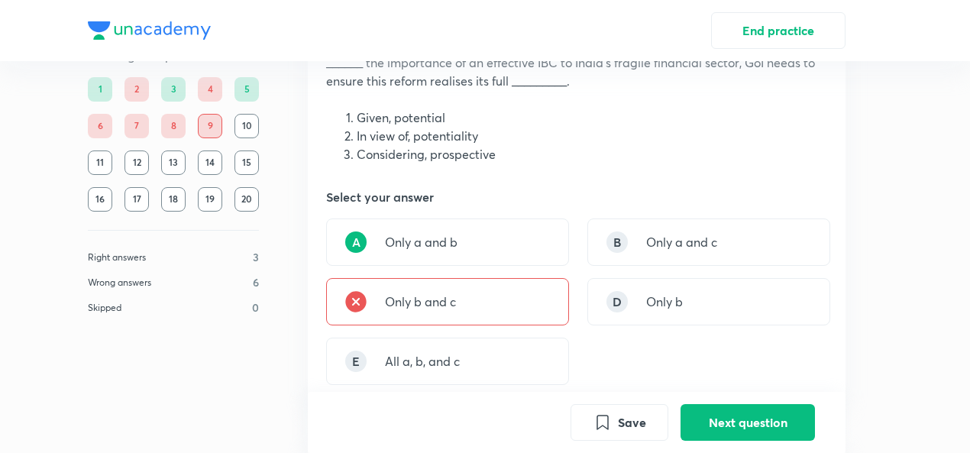
scroll to position [144, 0]
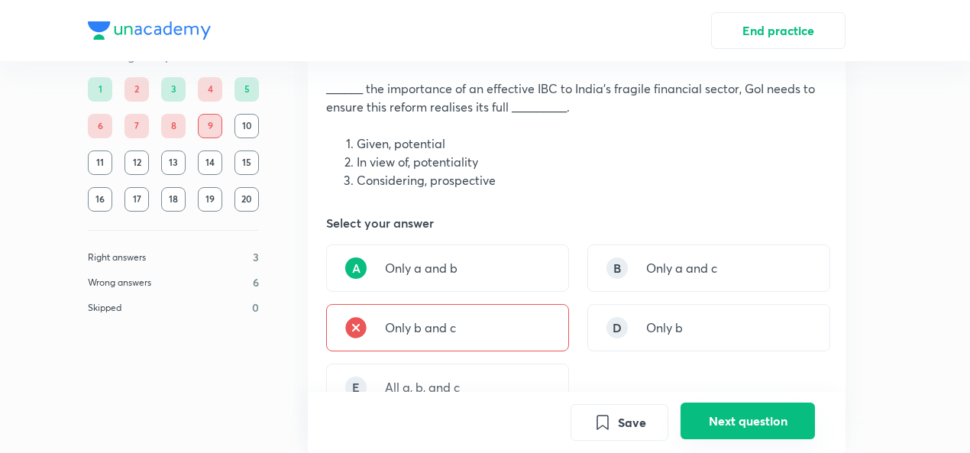
click at [727, 437] on button "Next question" at bounding box center [747, 420] width 134 height 37
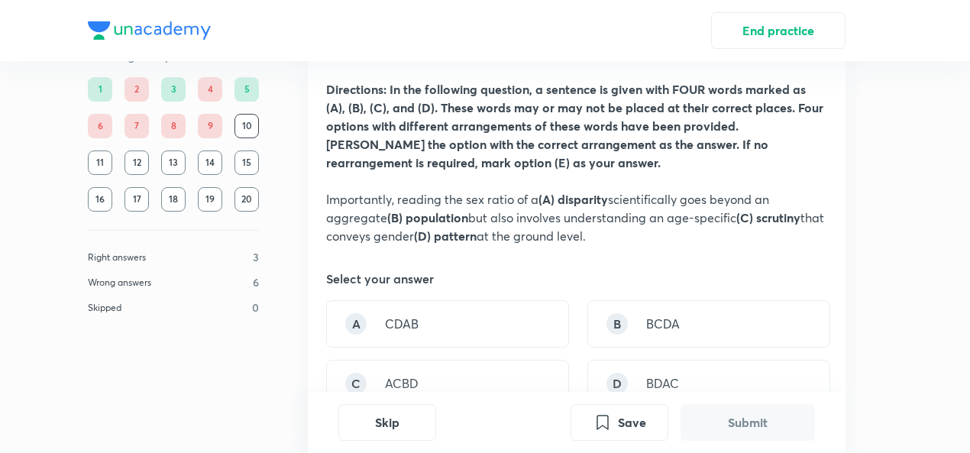
scroll to position [153, 0]
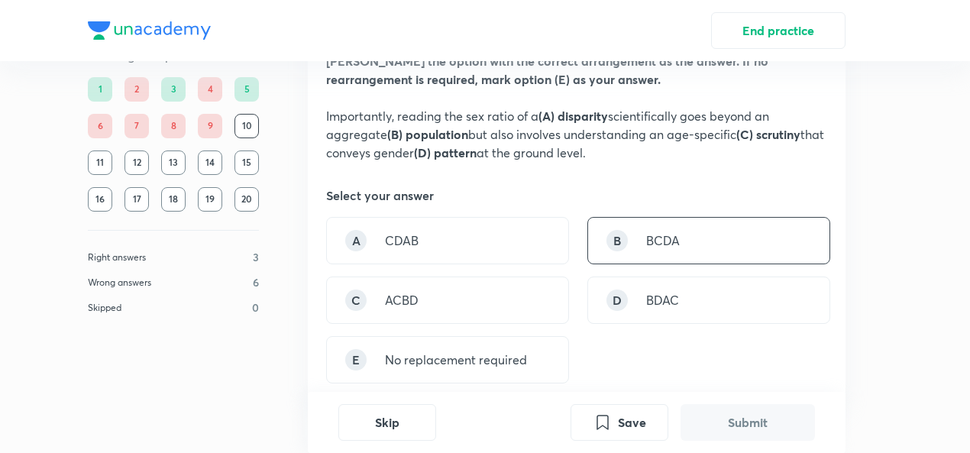
click at [690, 254] on div "B BCDA" at bounding box center [708, 240] width 243 height 47
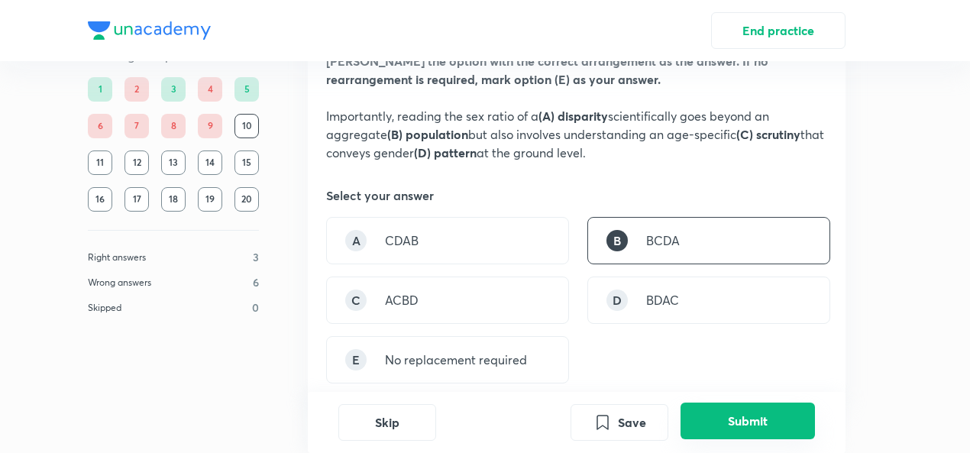
click at [734, 421] on button "Submit" at bounding box center [747, 420] width 134 height 37
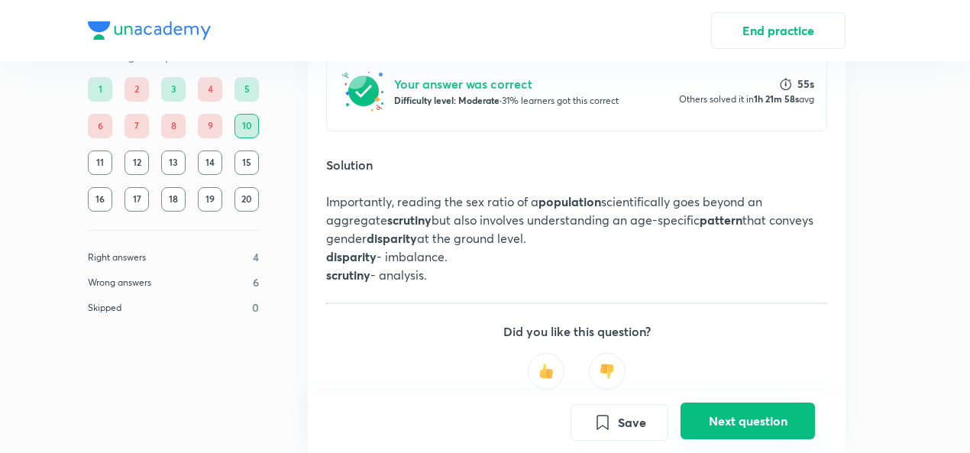
click at [717, 408] on button "Next question" at bounding box center [747, 420] width 134 height 37
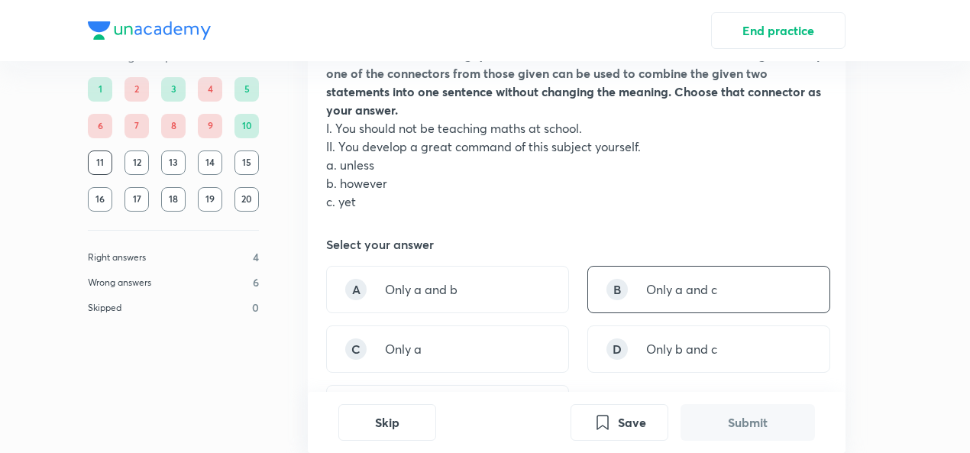
scroll to position [76, 0]
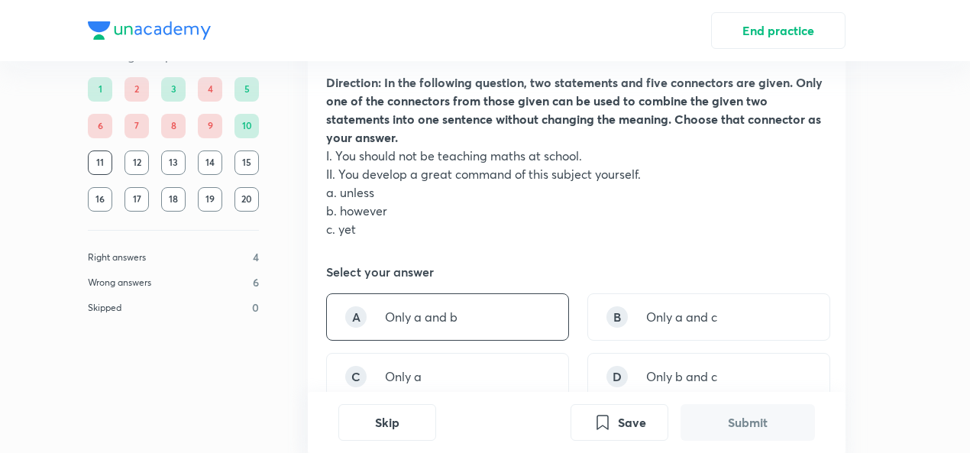
click at [454, 325] on p "Only a and b" at bounding box center [421, 317] width 73 height 18
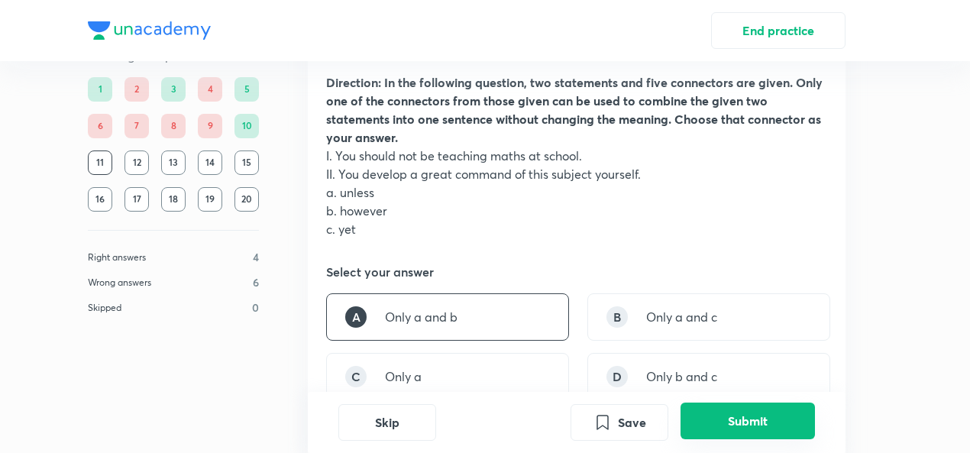
click at [740, 419] on button "Submit" at bounding box center [747, 420] width 134 height 37
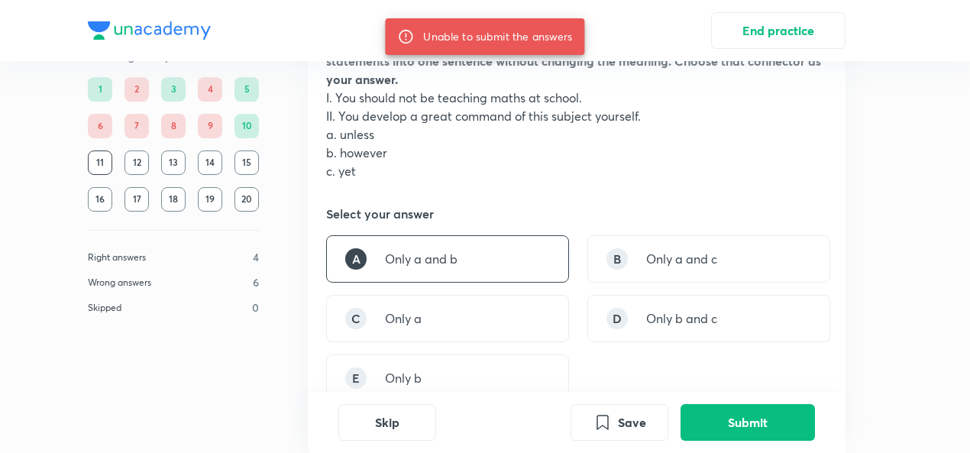
scroll to position [153, 0]
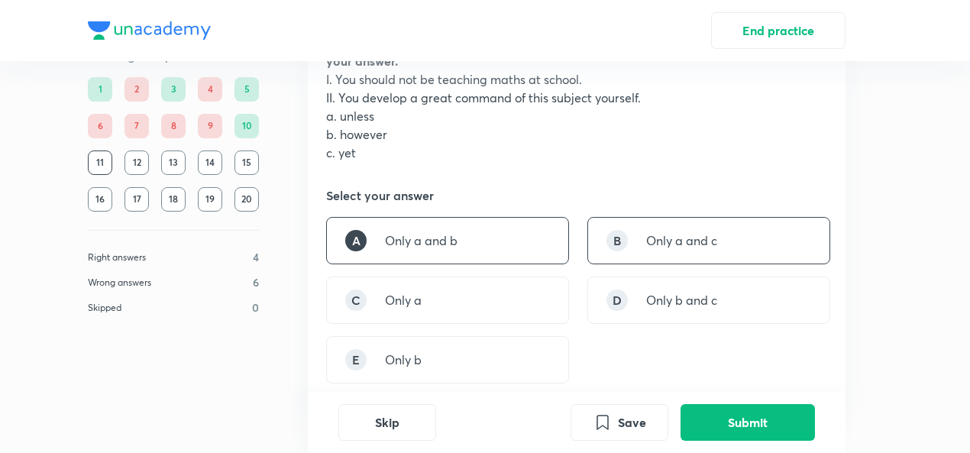
click at [707, 250] on div "B Only a and c" at bounding box center [708, 240] width 243 height 47
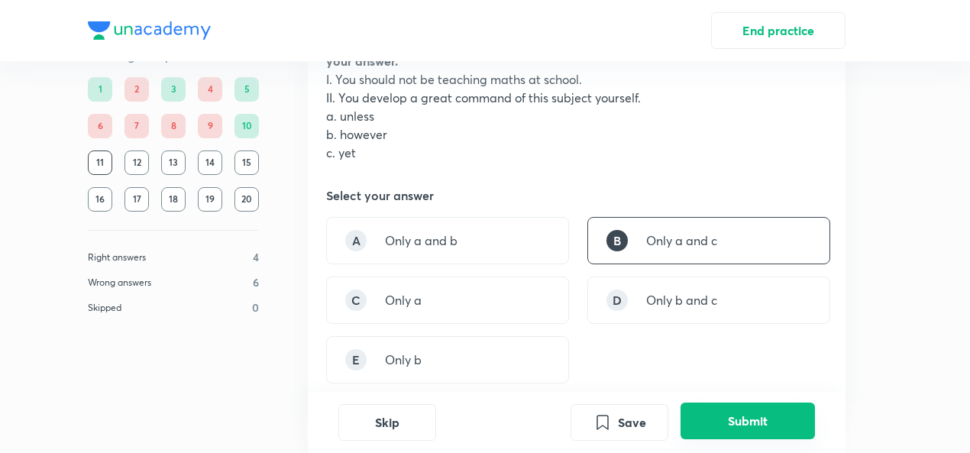
click at [768, 432] on button "Submit" at bounding box center [747, 420] width 134 height 37
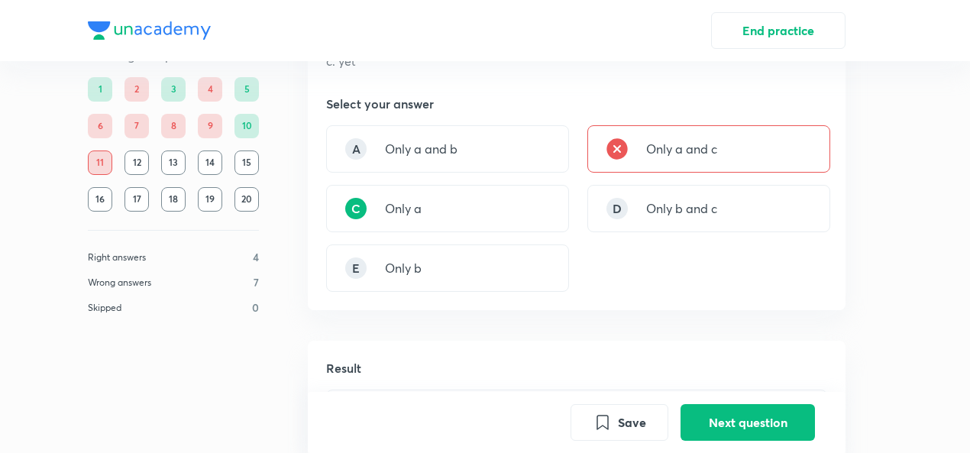
scroll to position [202, 0]
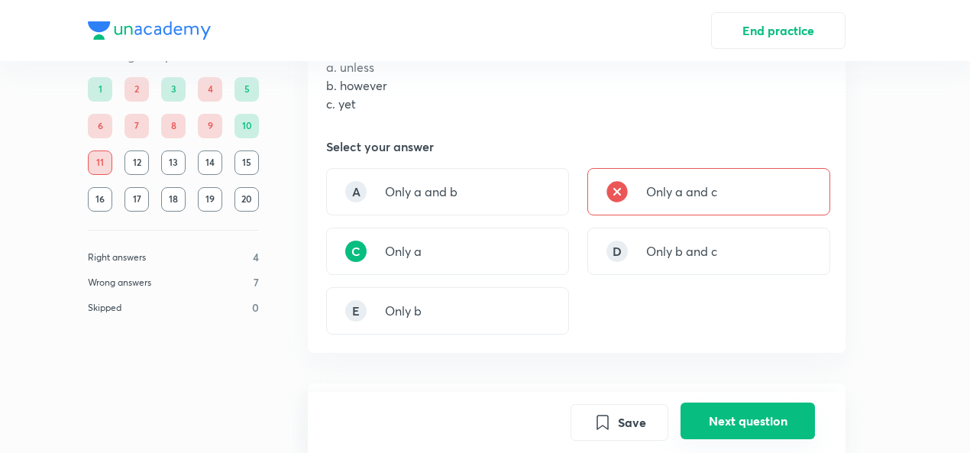
click at [744, 426] on button "Next question" at bounding box center [747, 420] width 134 height 37
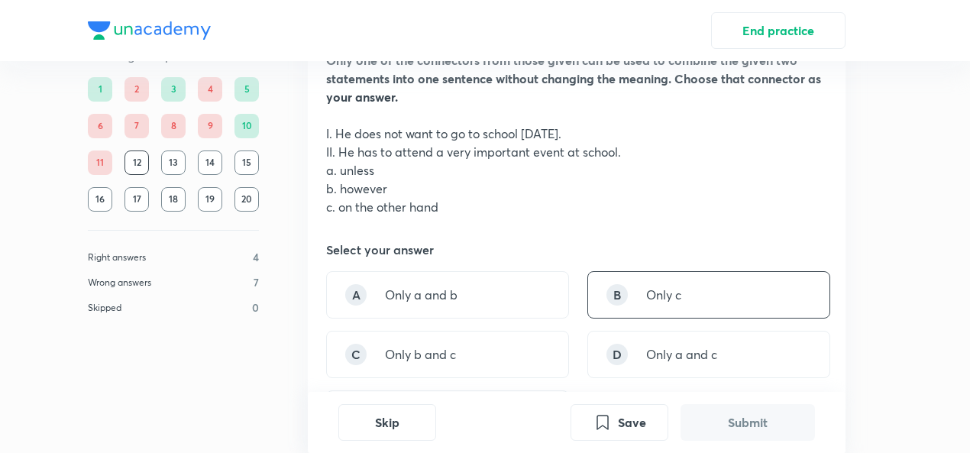
scroll to position [153, 0]
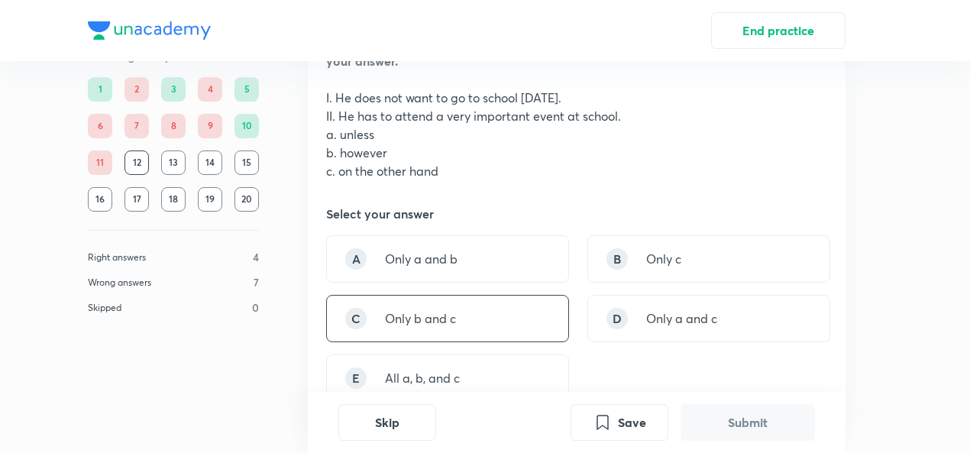
click at [493, 325] on div "C Only b and c" at bounding box center [447, 318] width 243 height 47
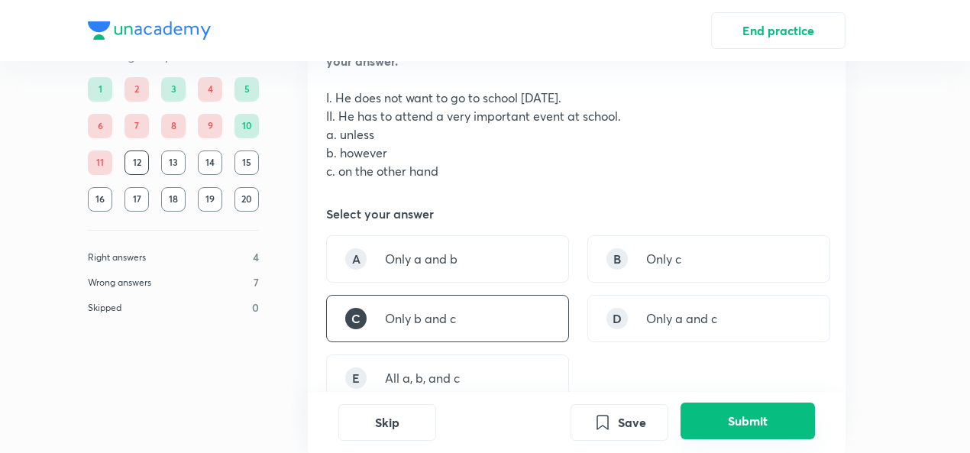
click at [776, 418] on button "Submit" at bounding box center [747, 420] width 134 height 37
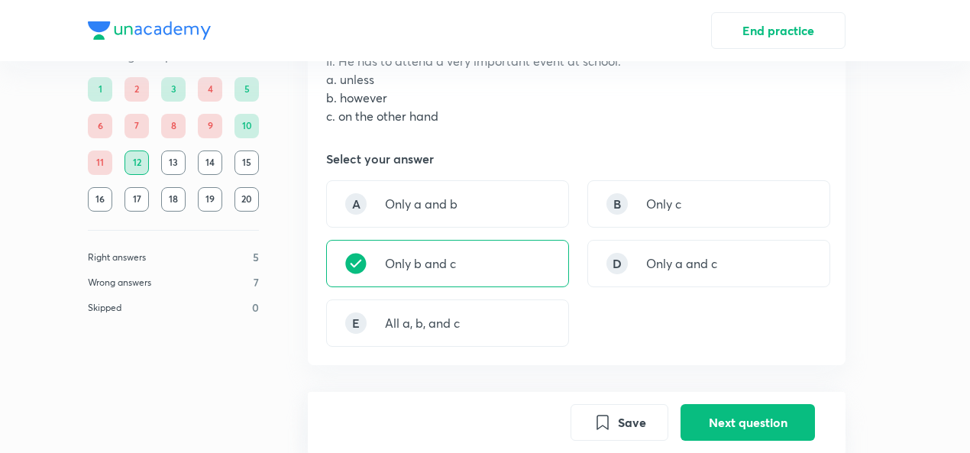
scroll to position [144, 0]
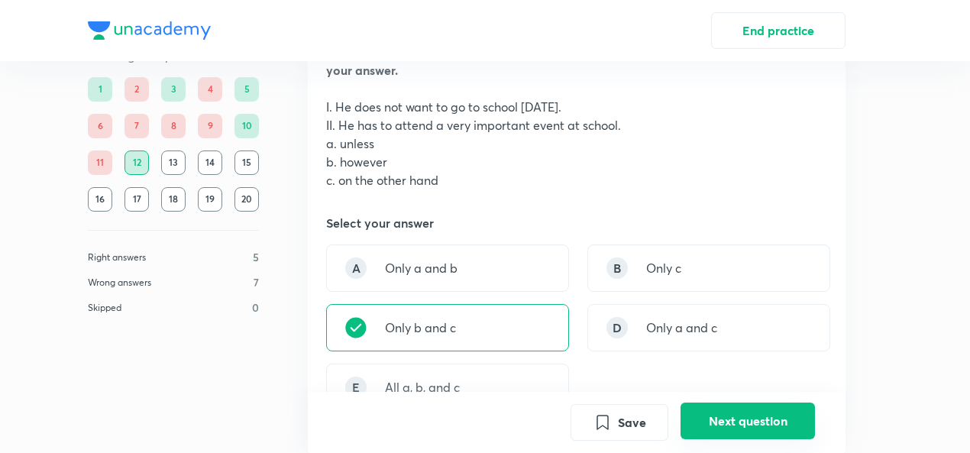
click at [791, 417] on button "Next question" at bounding box center [747, 420] width 134 height 37
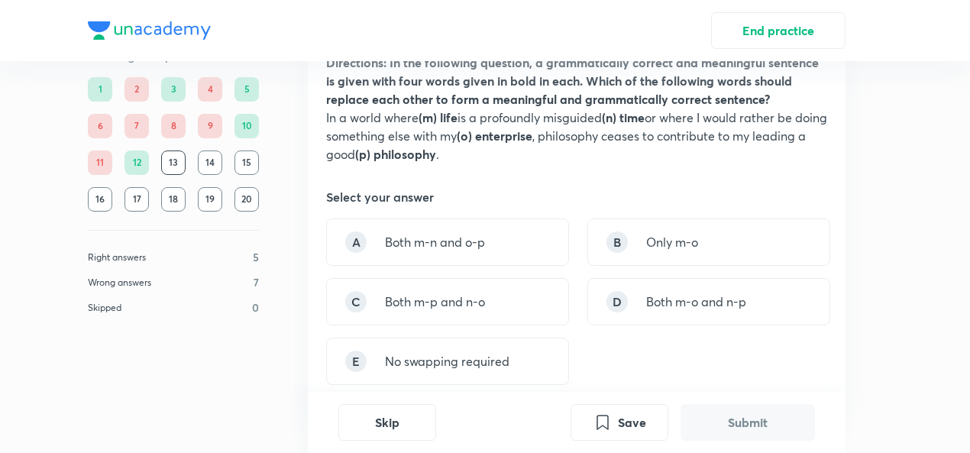
scroll to position [44, 0]
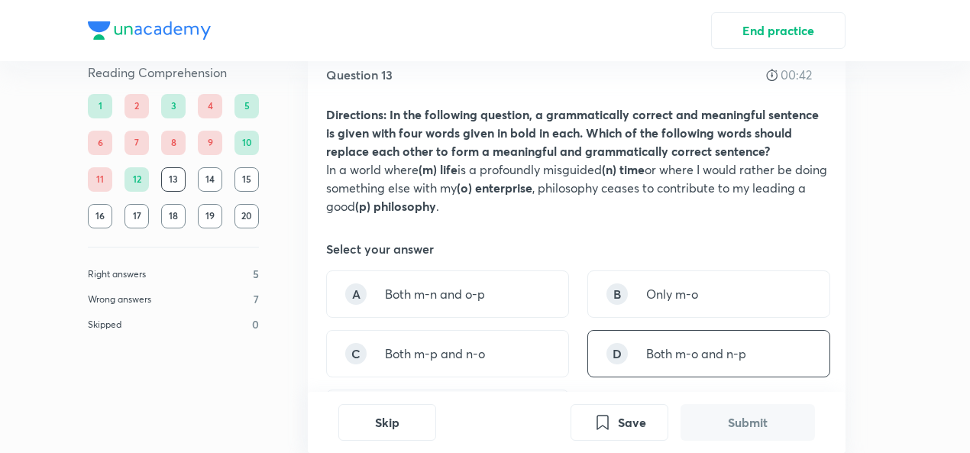
click at [710, 355] on p "Both m-o and n-p" at bounding box center [696, 353] width 100 height 18
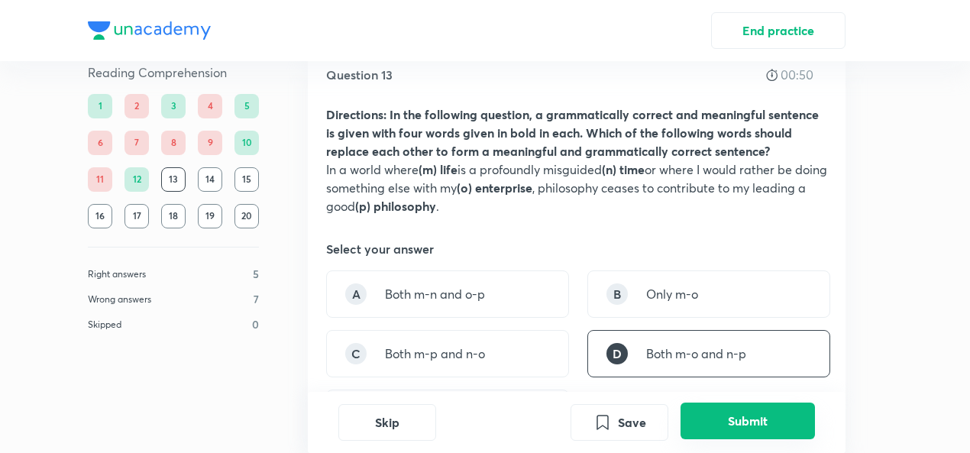
click at [748, 409] on button "Submit" at bounding box center [747, 420] width 134 height 37
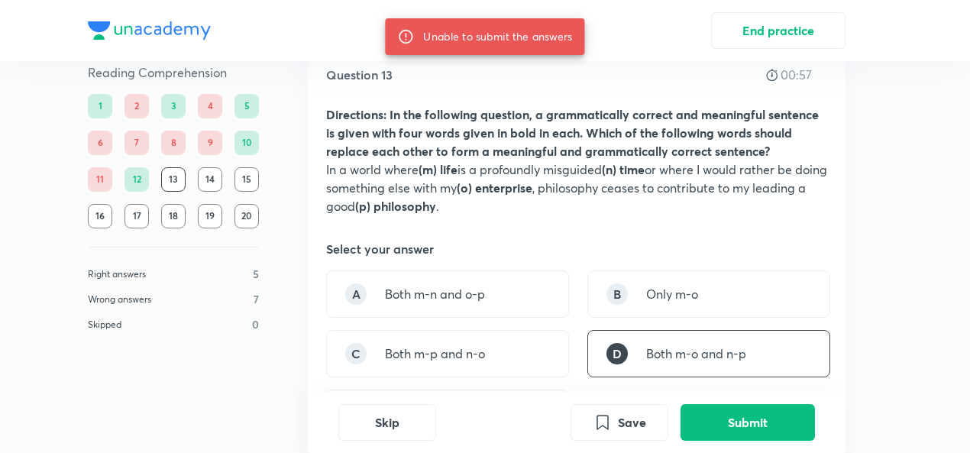
click at [724, 341] on div "D Both m-o and n-p" at bounding box center [708, 353] width 243 height 47
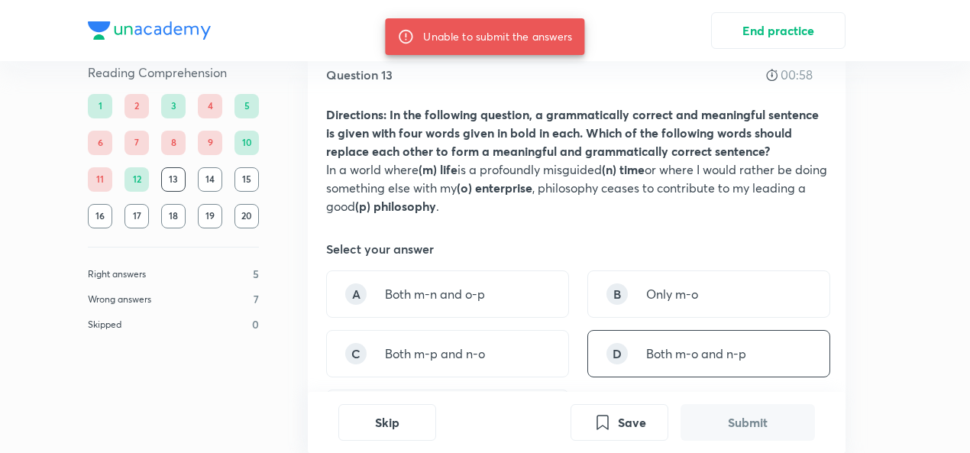
click at [724, 341] on div "D Both m-o and n-p" at bounding box center [708, 353] width 243 height 47
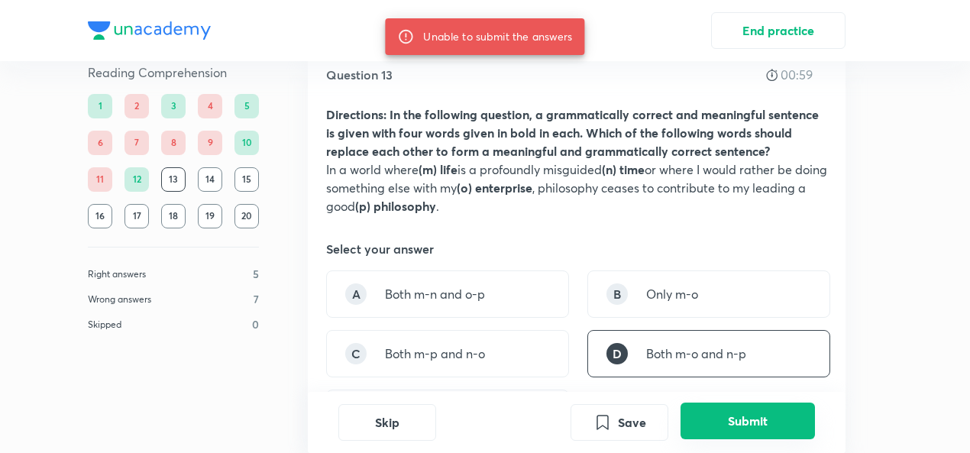
click at [726, 417] on button "Submit" at bounding box center [747, 420] width 134 height 37
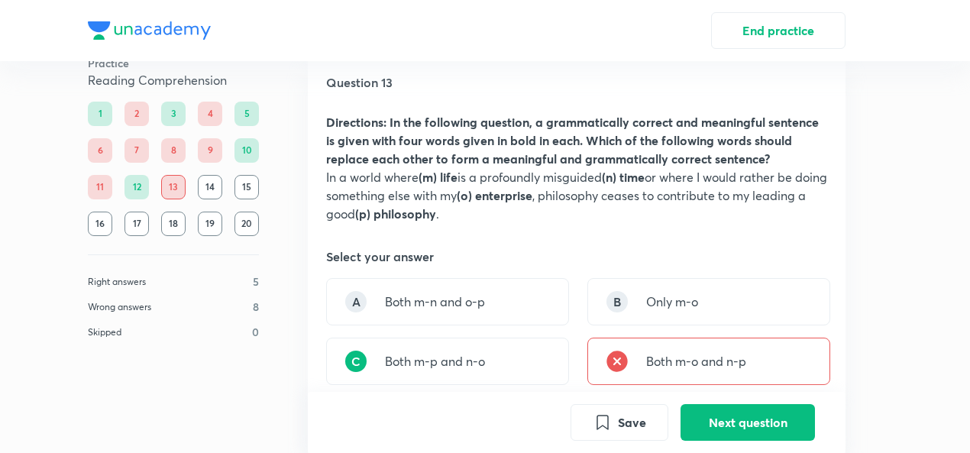
scroll to position [76, 0]
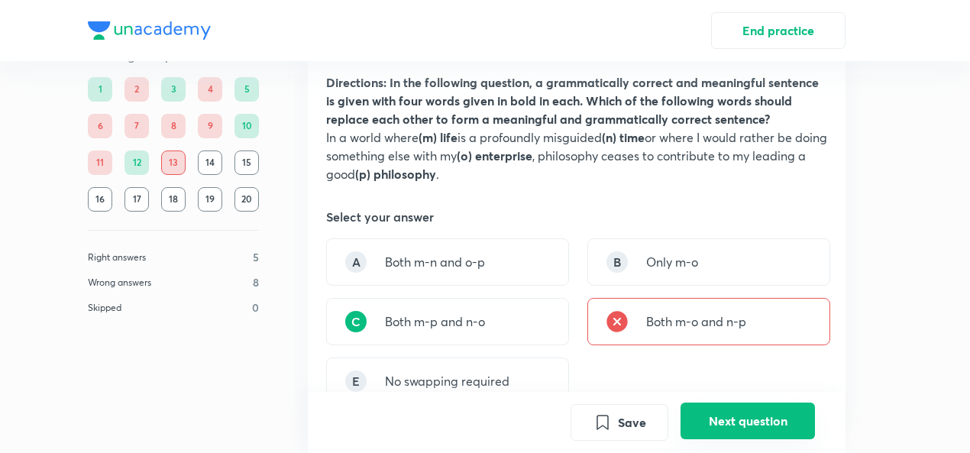
click at [710, 416] on button "Next question" at bounding box center [747, 420] width 134 height 37
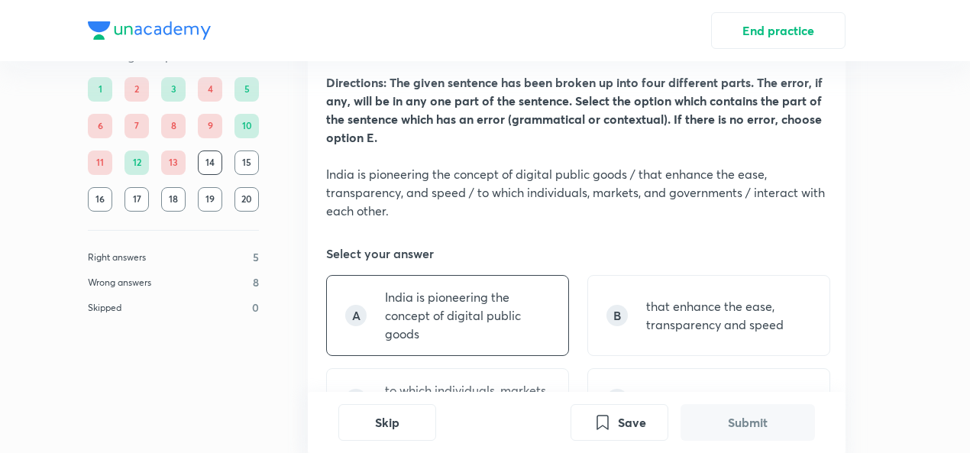
scroll to position [229, 0]
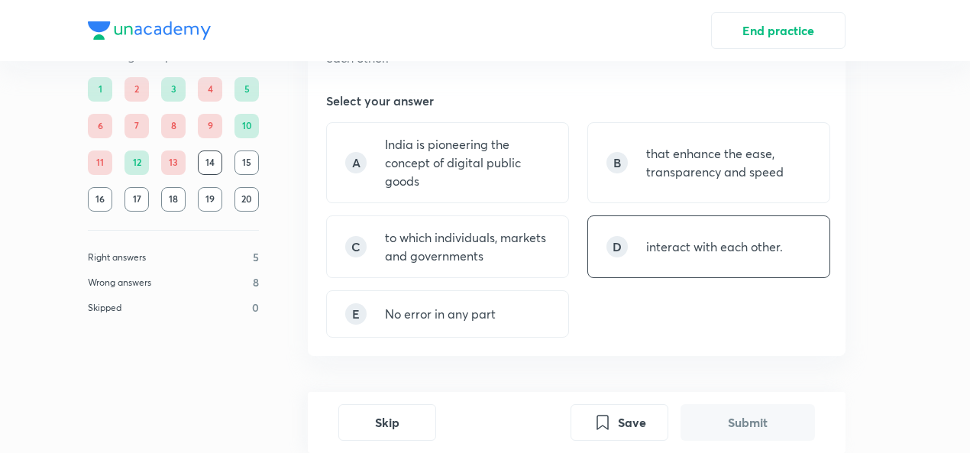
click at [715, 238] on p "interact with each other." at bounding box center [714, 246] width 137 height 18
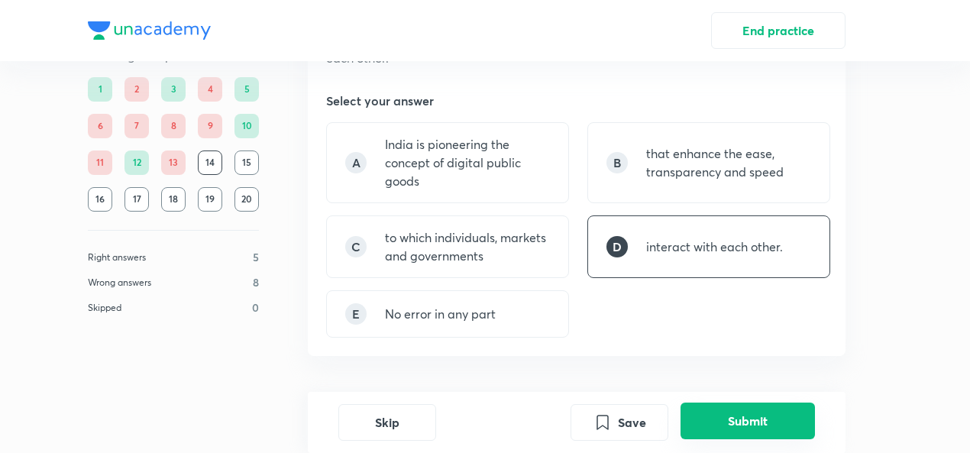
click at [768, 418] on button "Submit" at bounding box center [747, 420] width 134 height 37
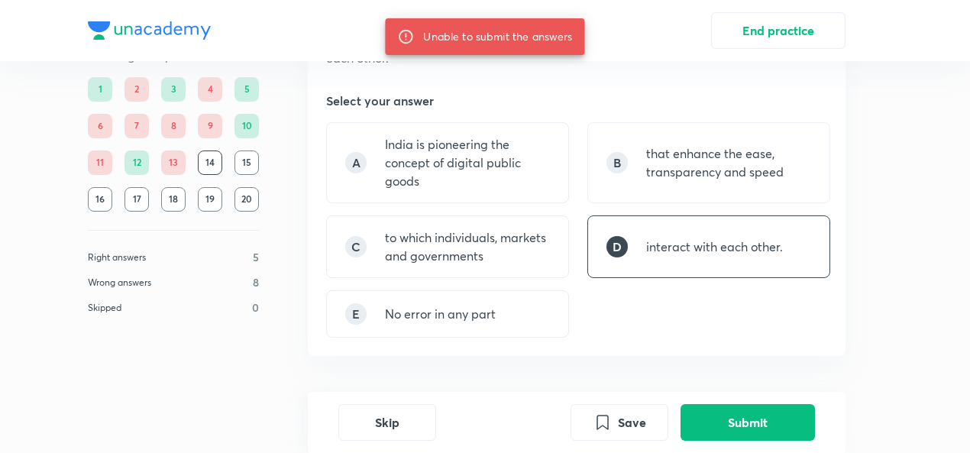
click at [703, 255] on div "D interact with each other." at bounding box center [708, 246] width 243 height 63
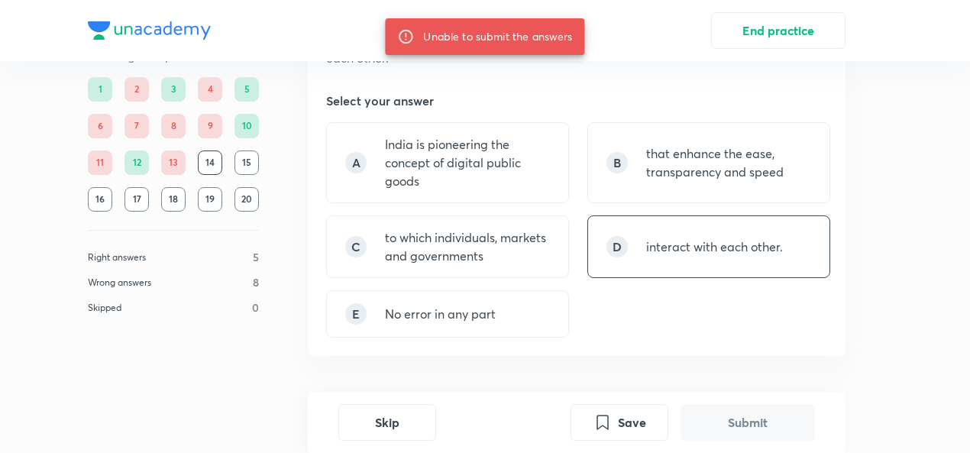
click at [721, 224] on div "D interact with each other." at bounding box center [708, 246] width 243 height 63
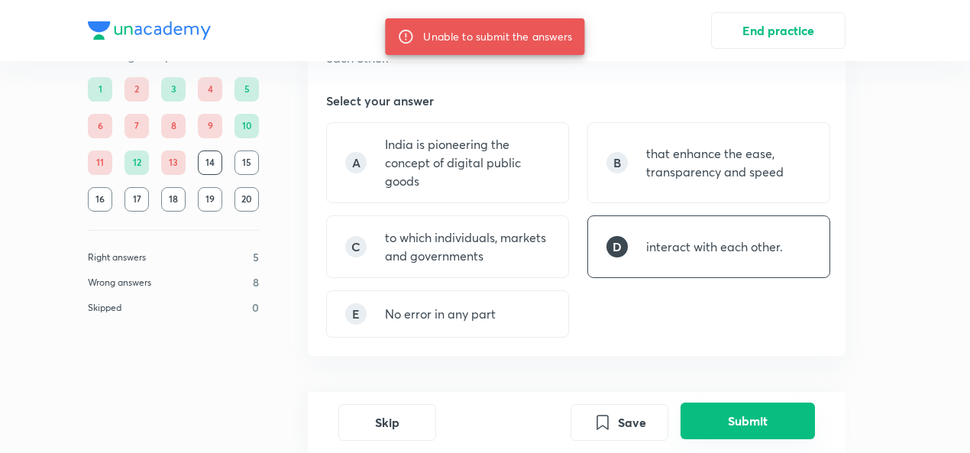
click at [757, 421] on button "Submit" at bounding box center [747, 420] width 134 height 37
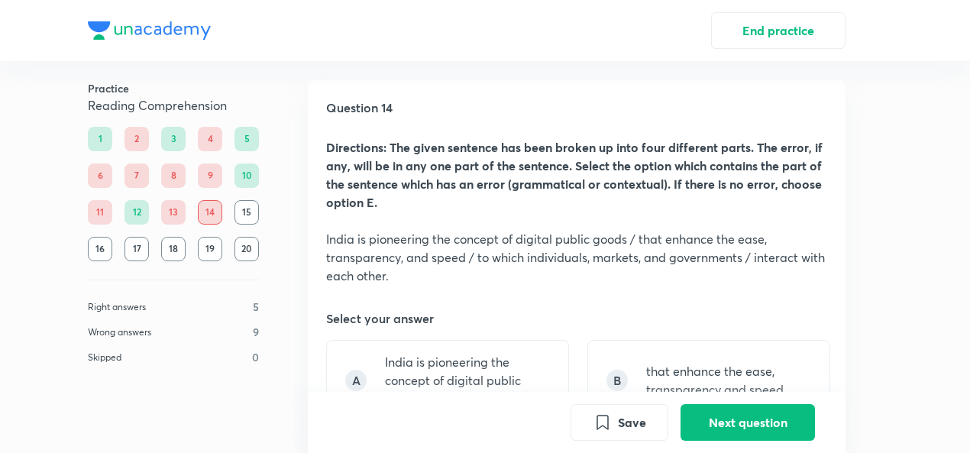
scroll to position [3, 0]
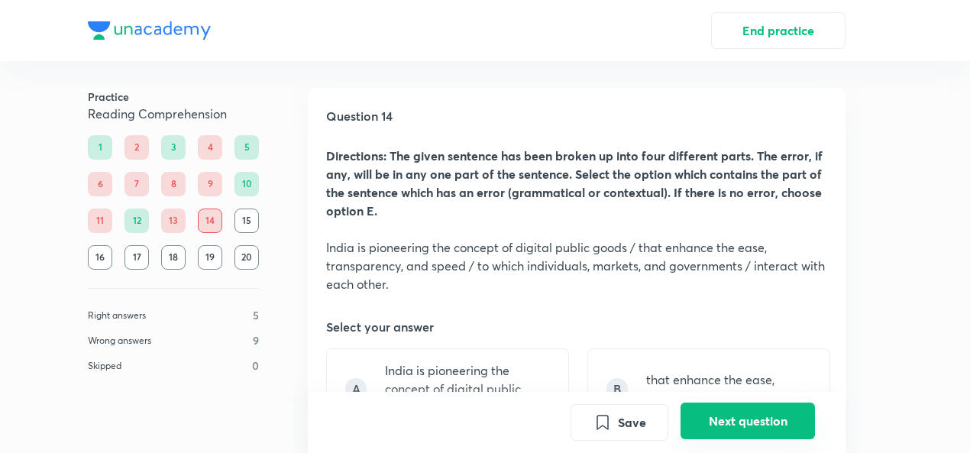
click at [754, 414] on button "Next question" at bounding box center [747, 420] width 134 height 37
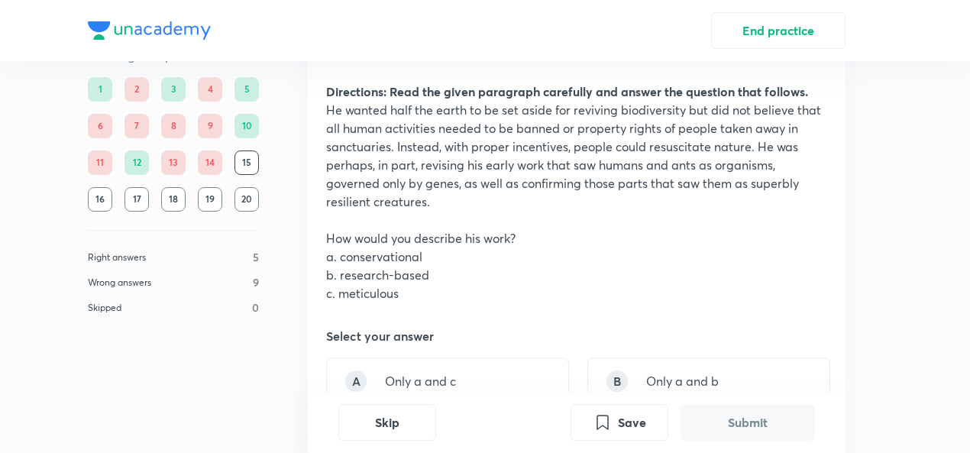
scroll to position [76, 0]
